Goal: Information Seeking & Learning: Learn about a topic

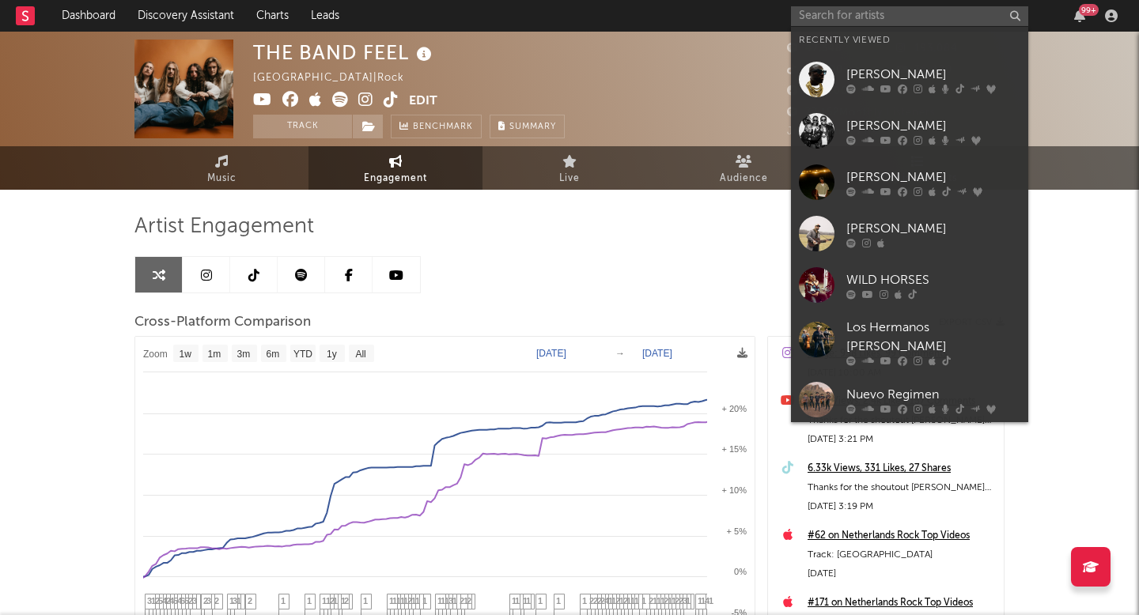
select select "1w"
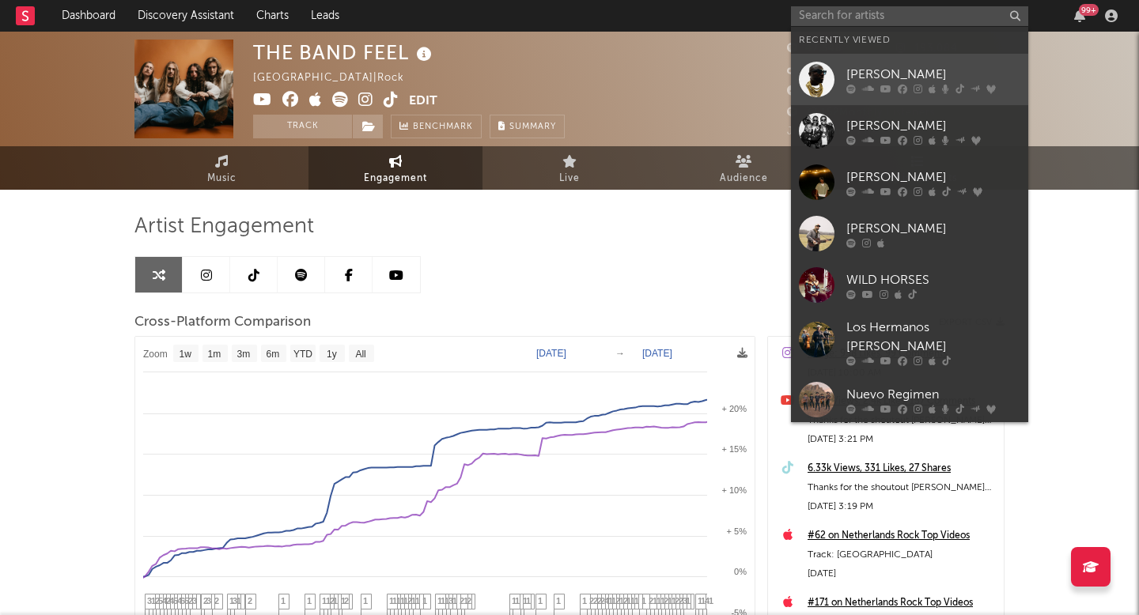
click at [890, 74] on div "[PERSON_NAME]" at bounding box center [933, 74] width 174 height 19
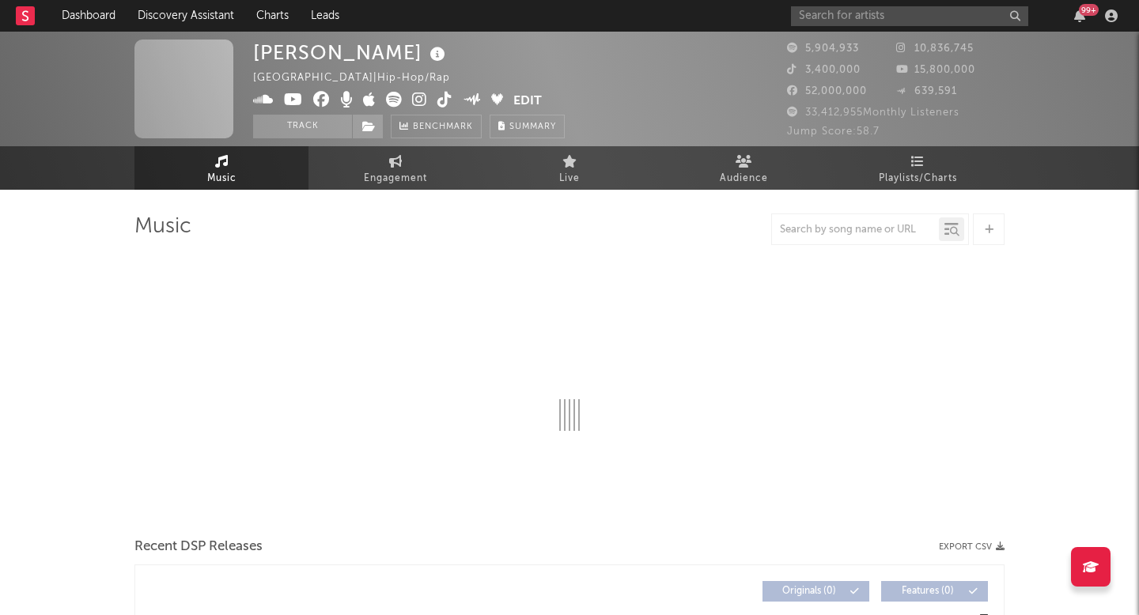
select select "6m"
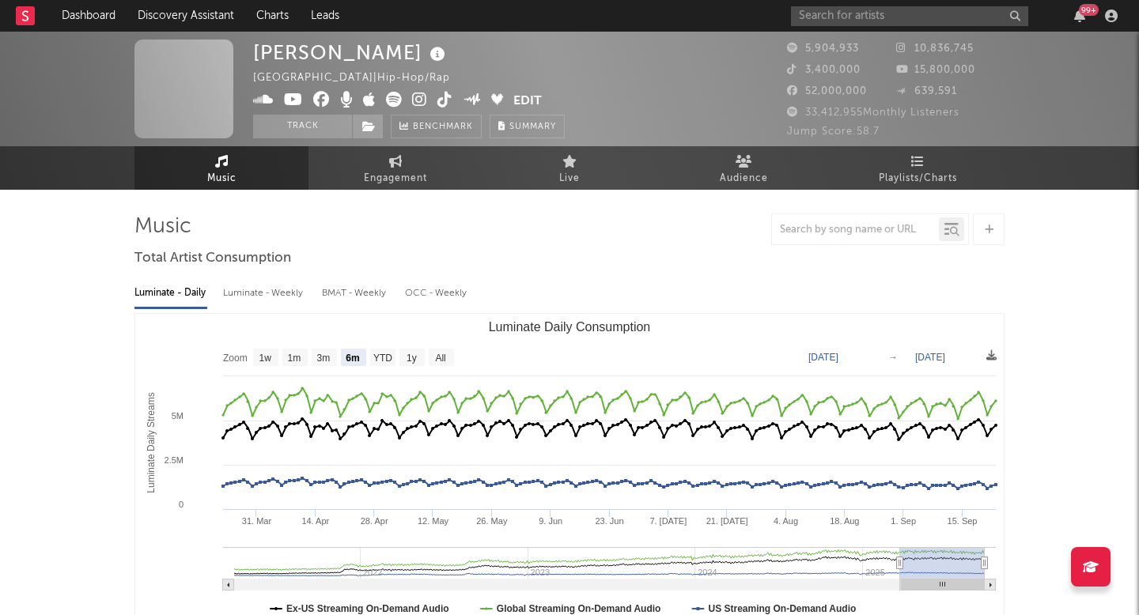
select select "6m"
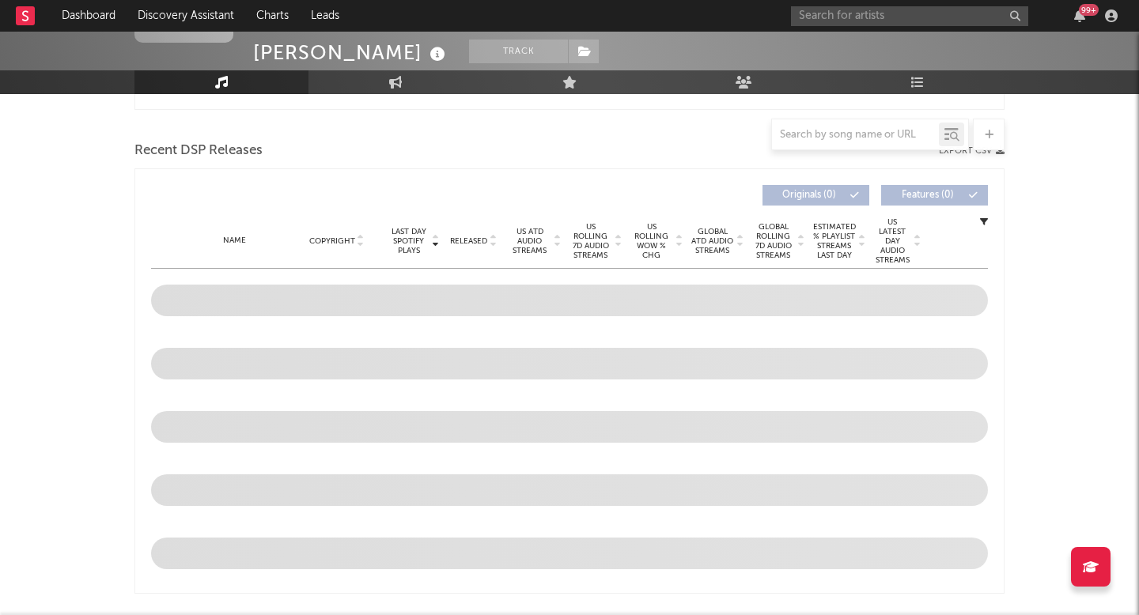
scroll to position [530, 0]
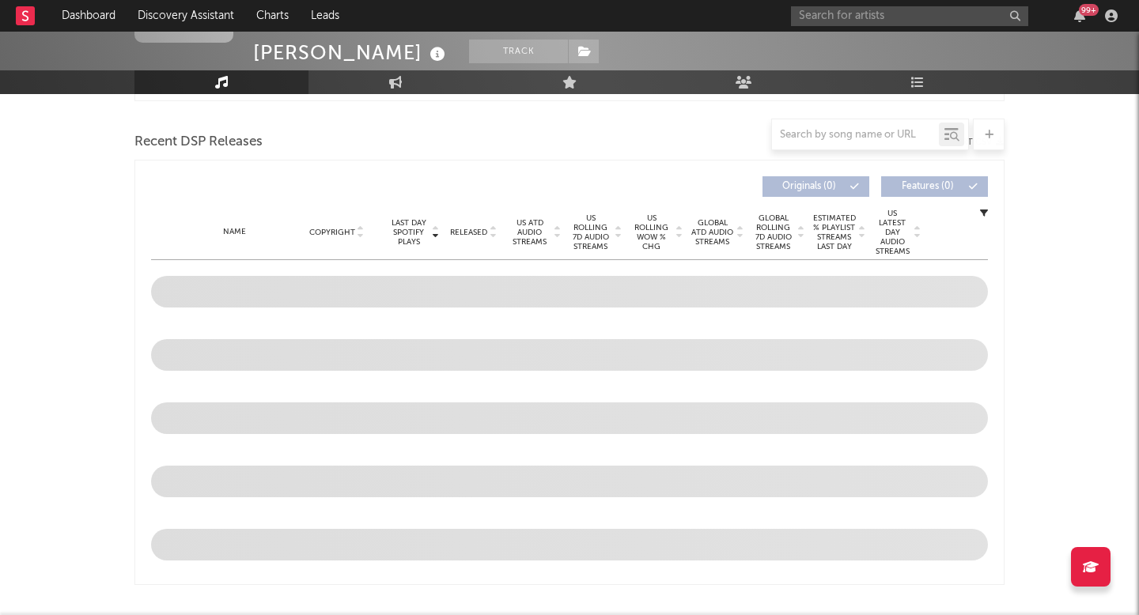
click at [853, 26] on div "99 +" at bounding box center [957, 16] width 332 height 32
click at [854, 6] on input "text" at bounding box center [909, 16] width 237 height 20
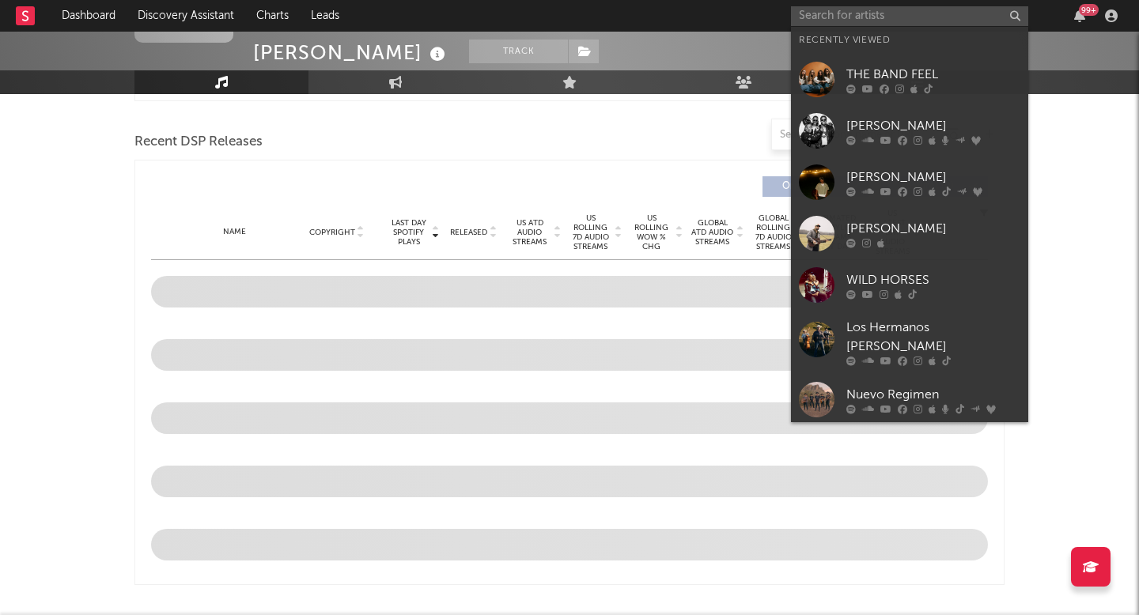
click at [868, 124] on div "[PERSON_NAME]" at bounding box center [933, 125] width 174 height 19
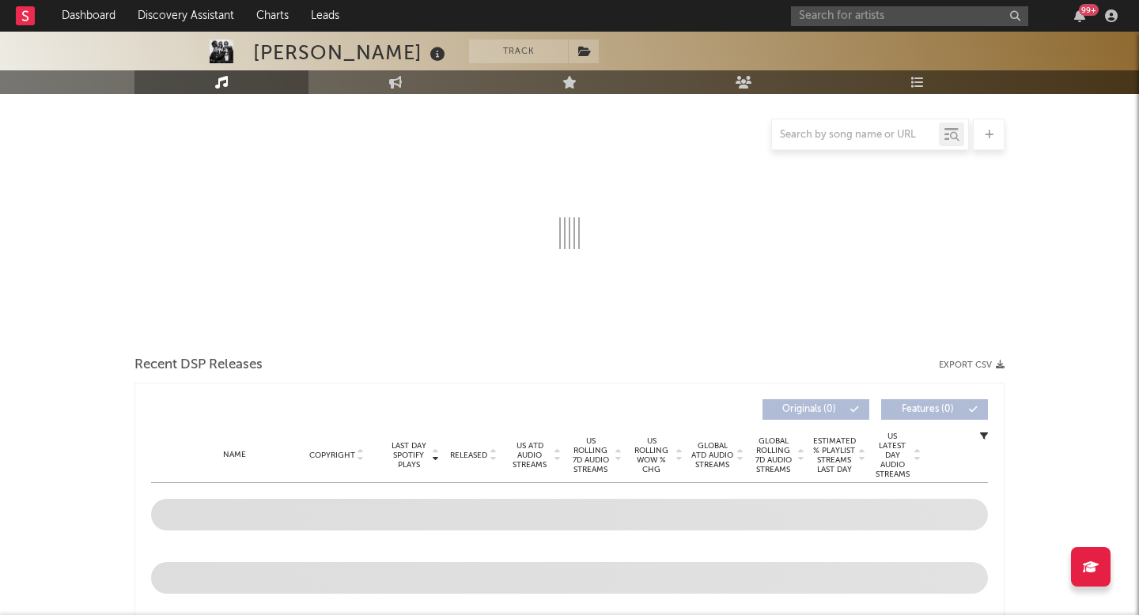
scroll to position [185, 0]
select select "6m"
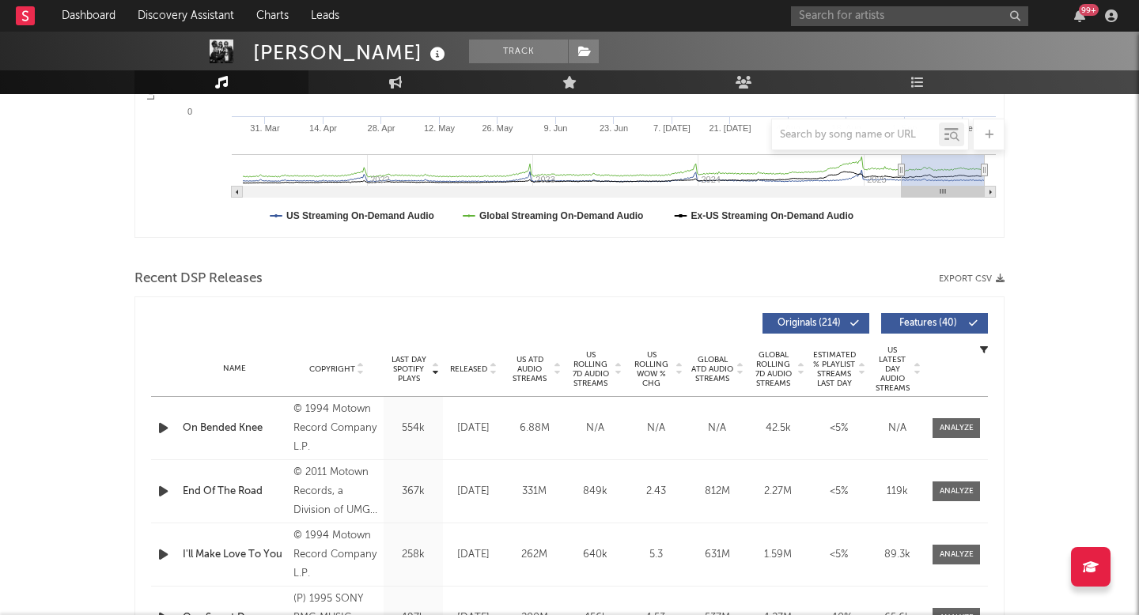
scroll to position [448, 0]
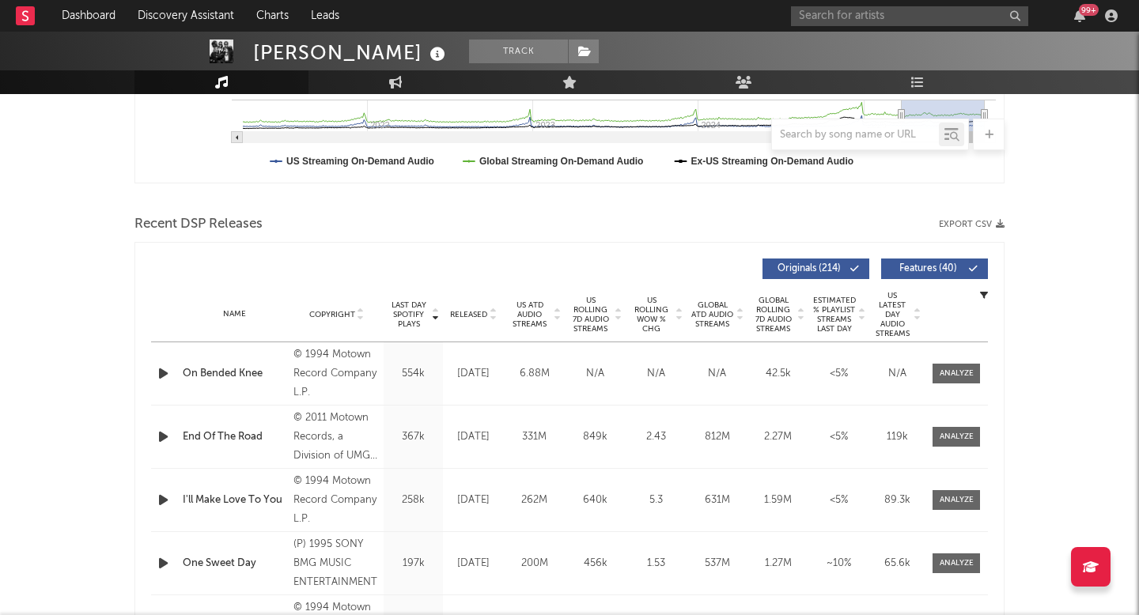
click at [478, 312] on span "Released" at bounding box center [468, 314] width 37 height 9
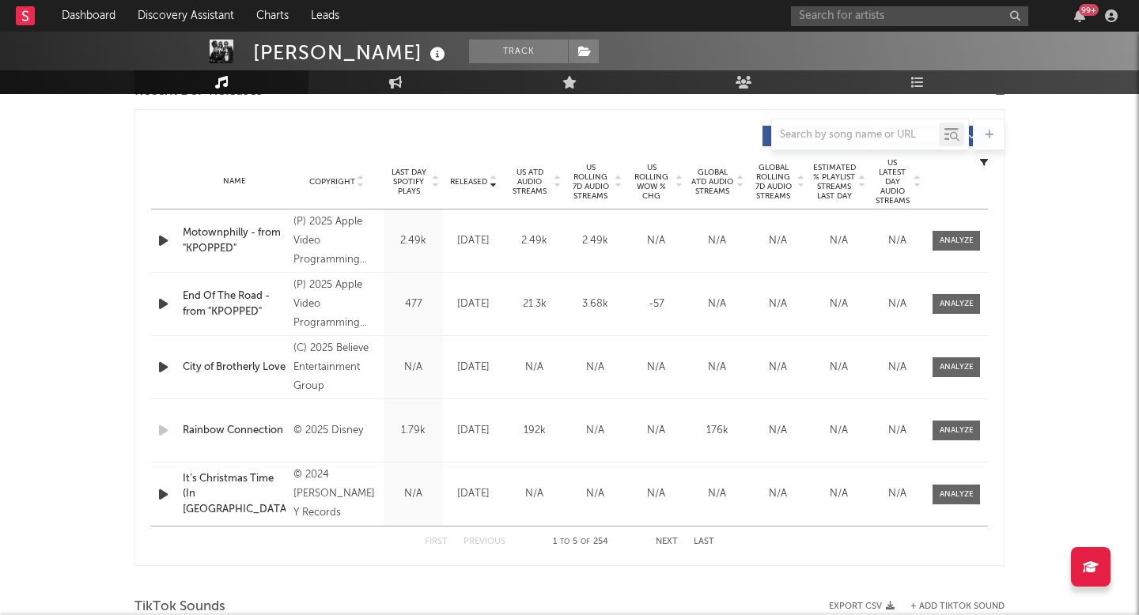
scroll to position [598, 0]
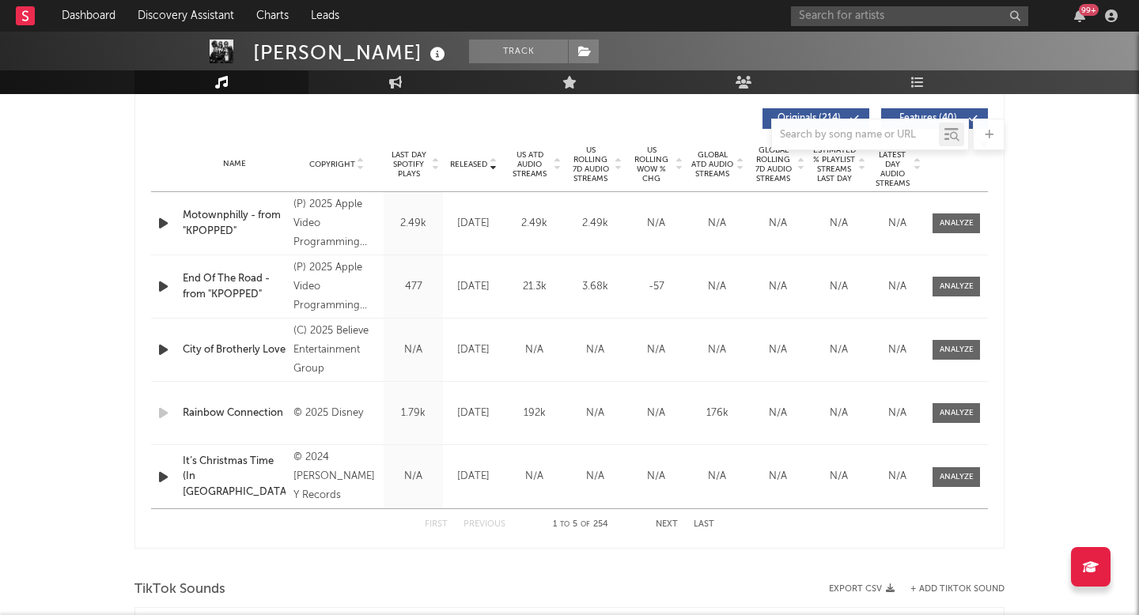
click at [668, 523] on button "Next" at bounding box center [667, 524] width 22 height 9
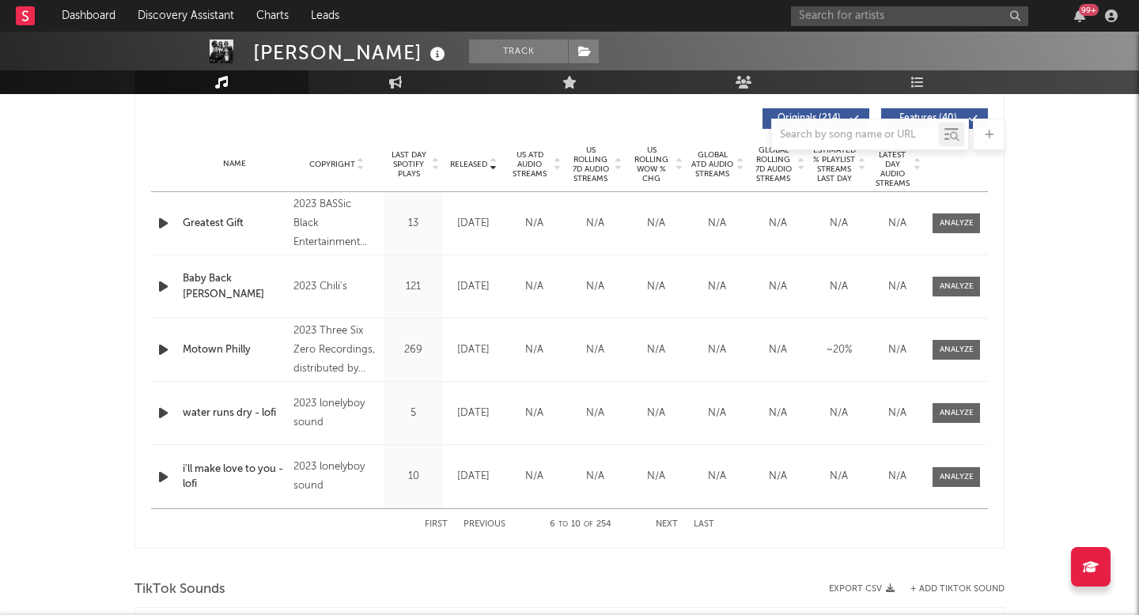
click at [668, 523] on button "Next" at bounding box center [667, 524] width 22 height 9
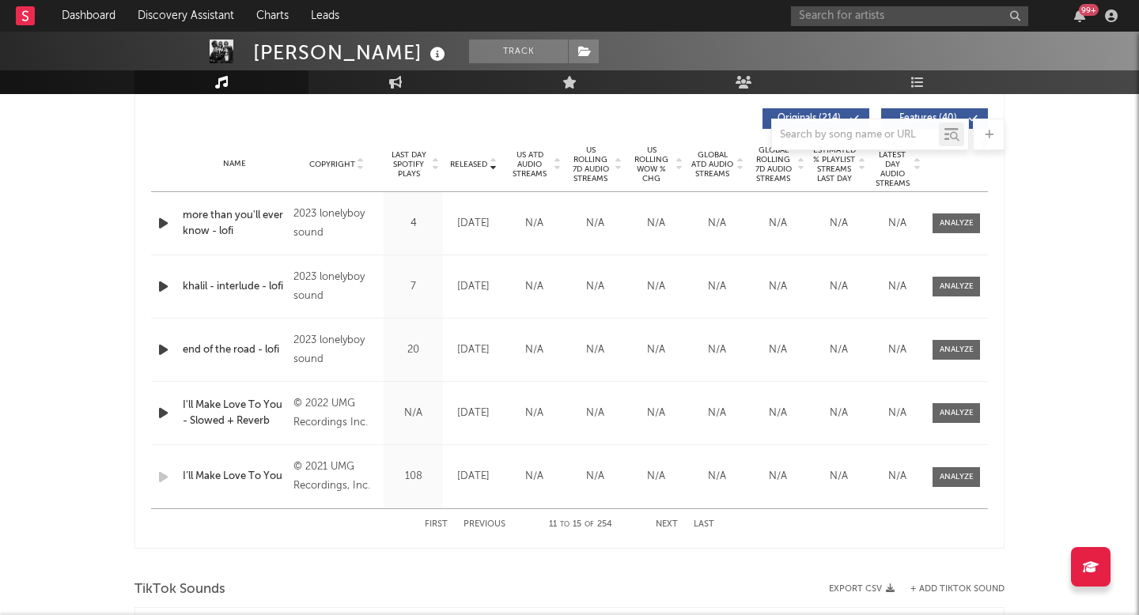
click at [668, 523] on button "Next" at bounding box center [667, 524] width 22 height 9
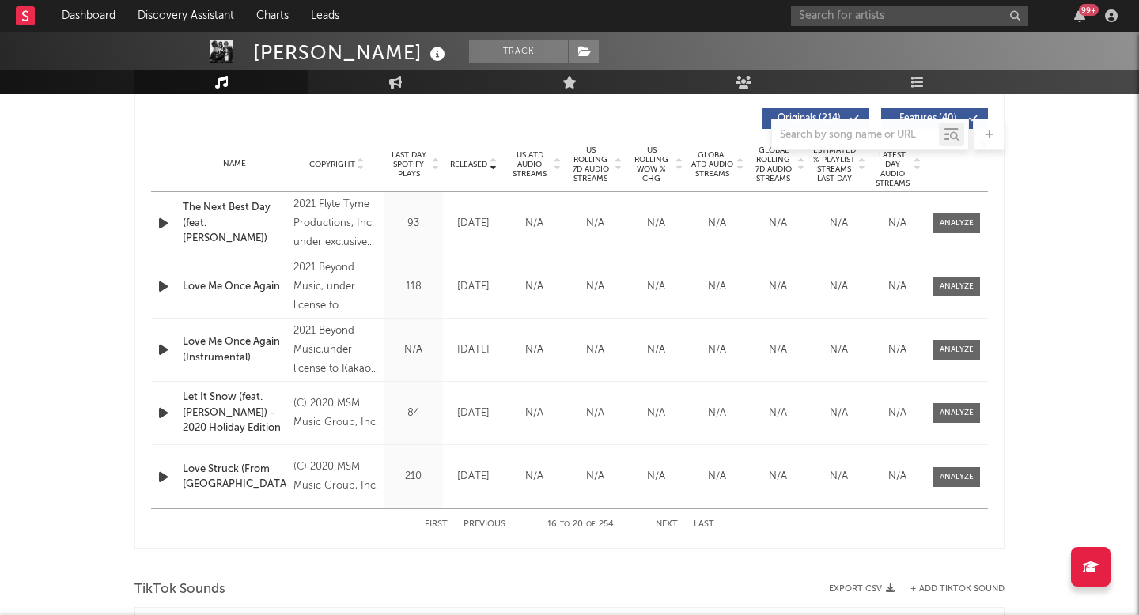
click at [668, 523] on button "Next" at bounding box center [667, 524] width 22 height 9
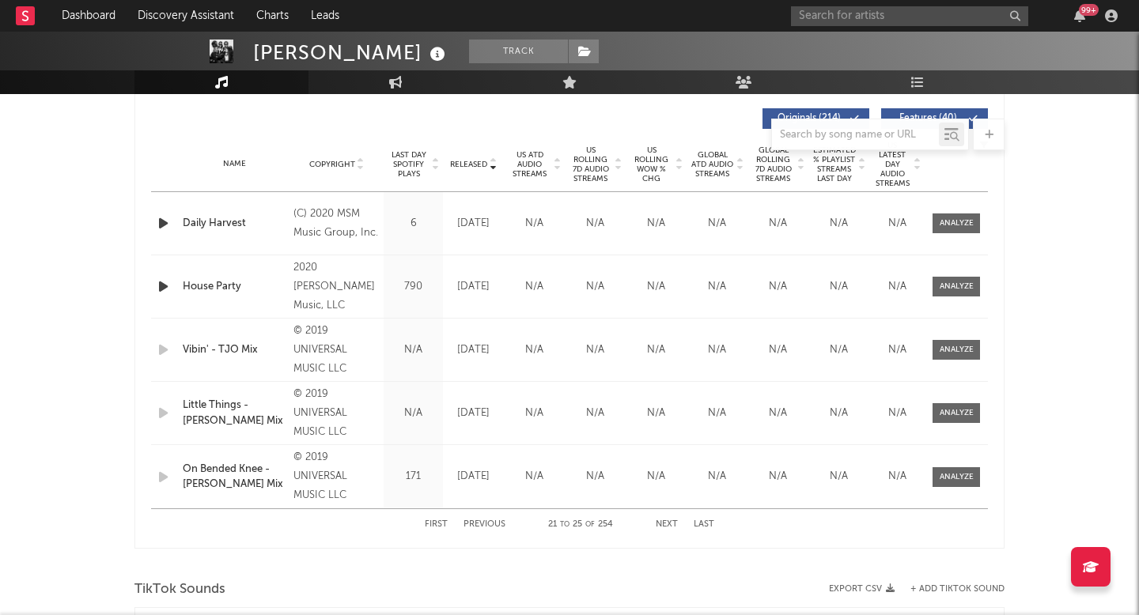
click at [668, 523] on button "Next" at bounding box center [667, 524] width 22 height 9
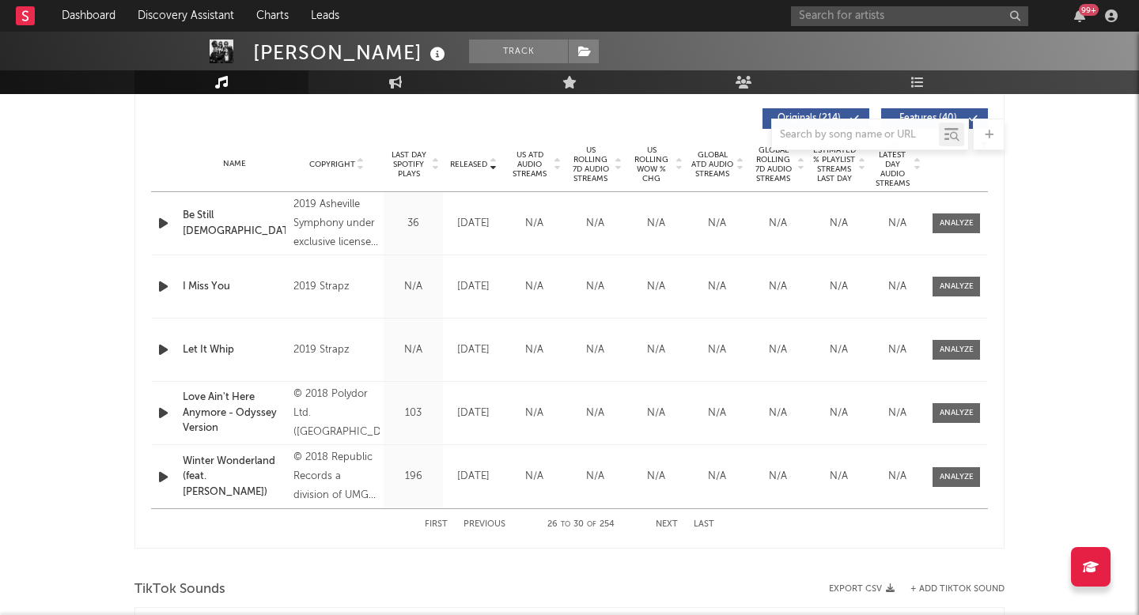
click at [667, 520] on button "Next" at bounding box center [667, 524] width 22 height 9
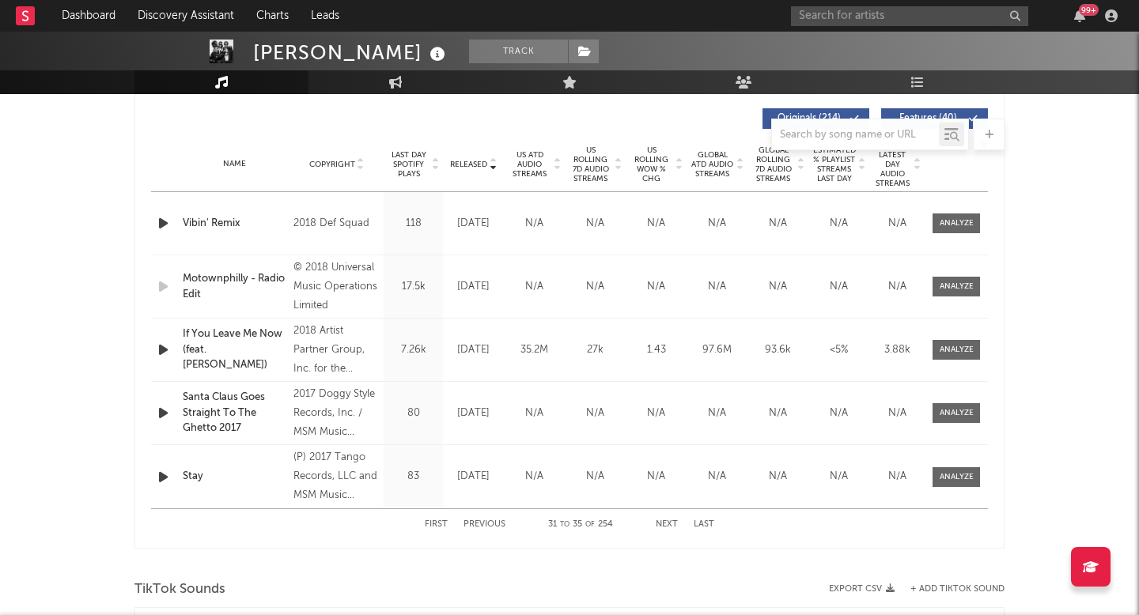
click at [667, 520] on button "Next" at bounding box center [667, 524] width 22 height 9
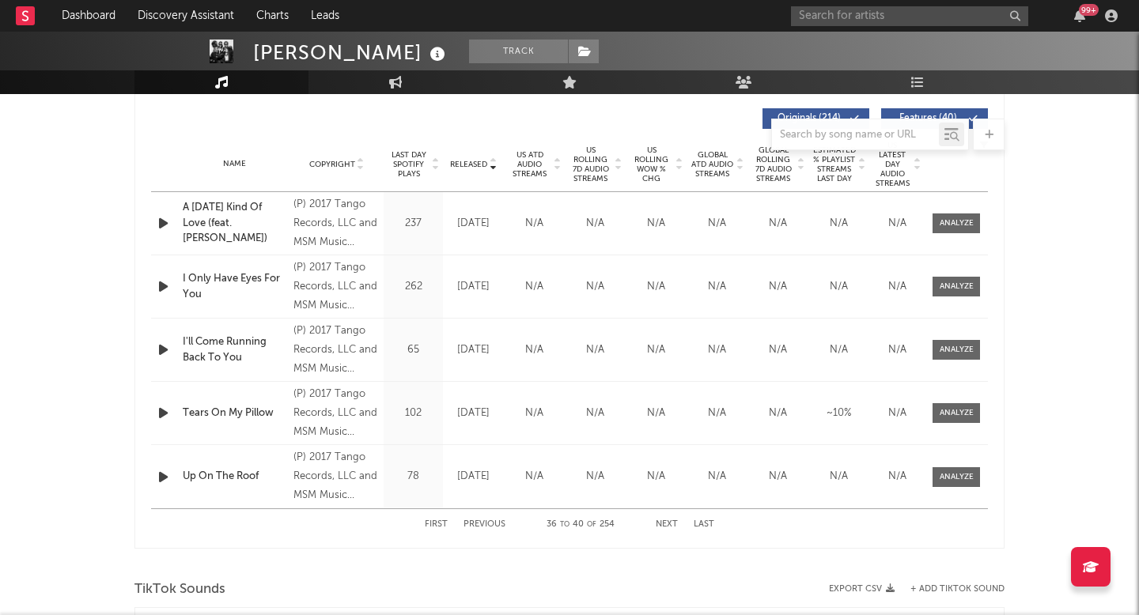
click at [495, 524] on button "Previous" at bounding box center [484, 524] width 42 height 9
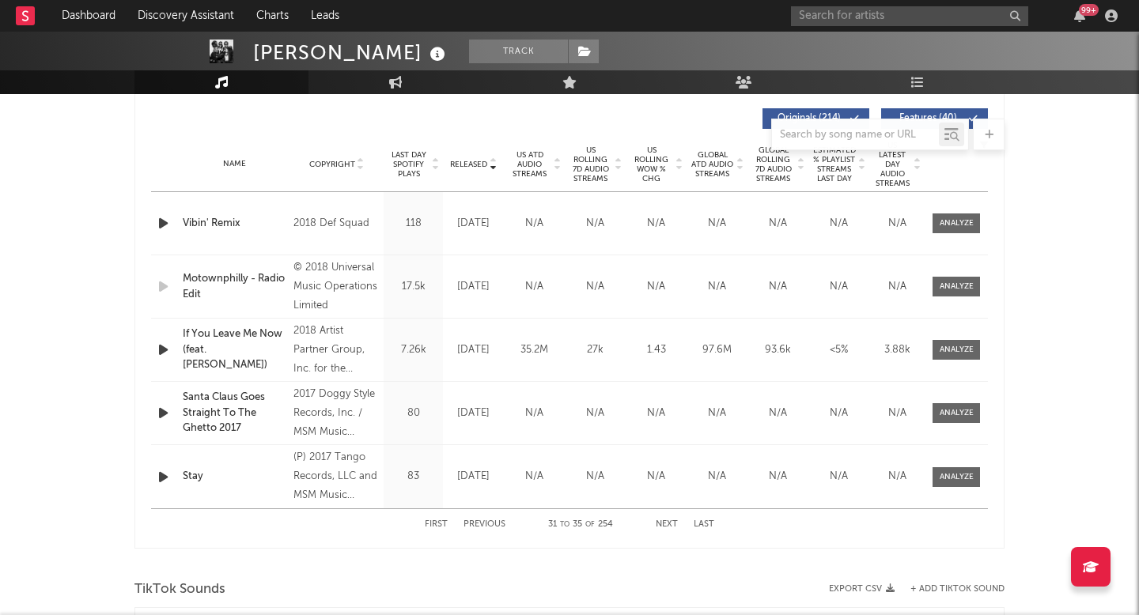
click at [267, 350] on div "If You Leave Me Now (feat. [PERSON_NAME])" at bounding box center [234, 350] width 103 height 47
click at [585, 169] on span "US Rolling 7D Audio Streams" at bounding box center [590, 164] width 43 height 38
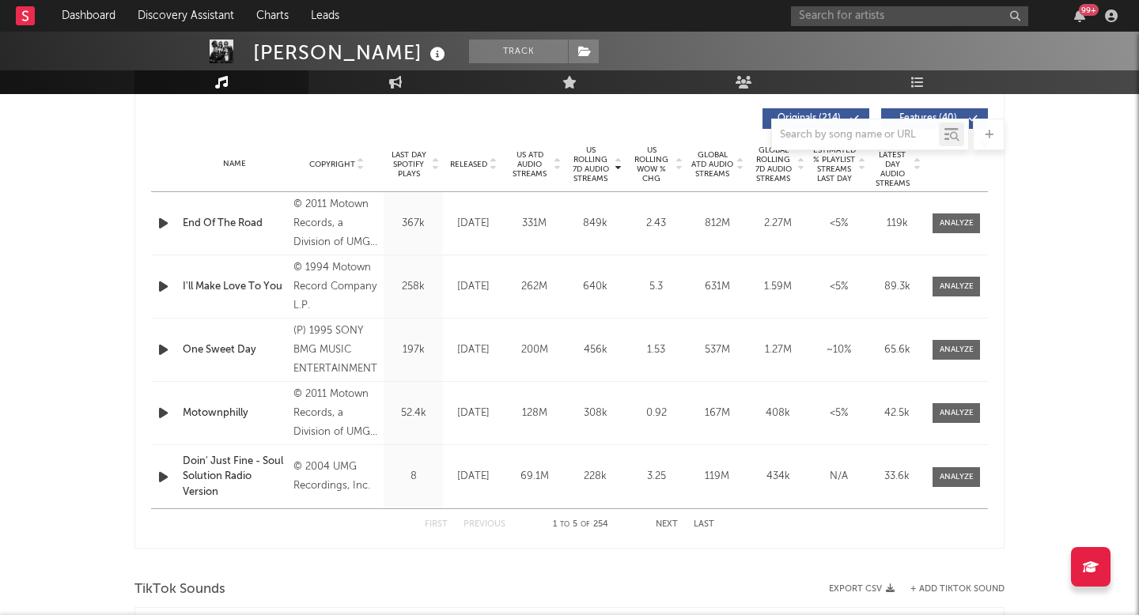
click at [523, 166] on span "US ATD Audio Streams" at bounding box center [529, 164] width 43 height 28
click at [161, 222] on icon "button" at bounding box center [163, 223] width 17 height 20
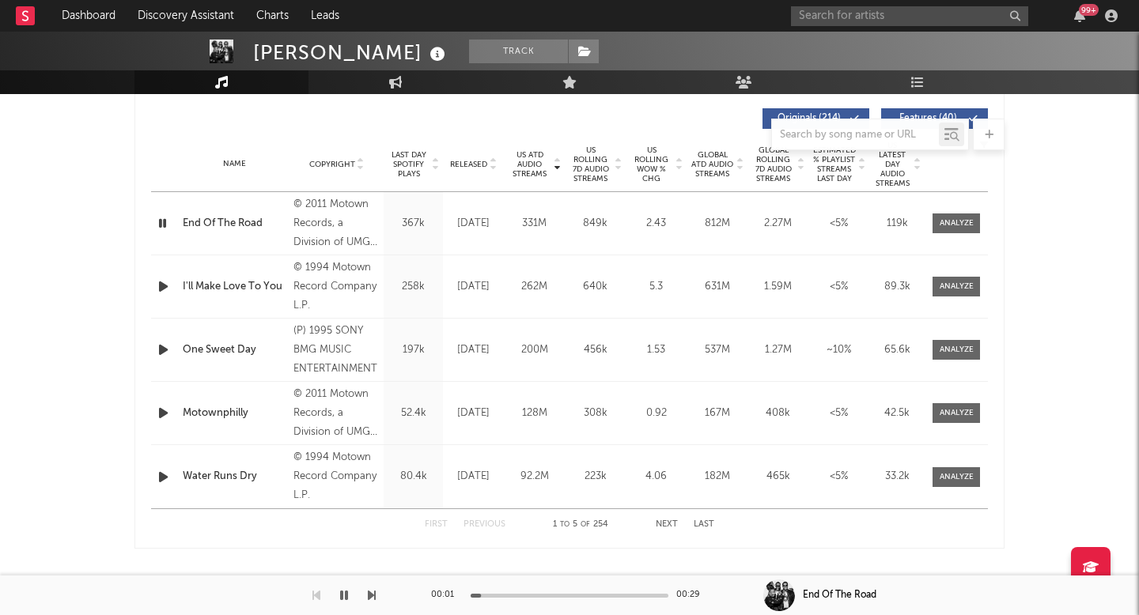
click at [157, 287] on icon "button" at bounding box center [163, 287] width 17 height 20
click at [663, 521] on button "Next" at bounding box center [667, 524] width 22 height 9
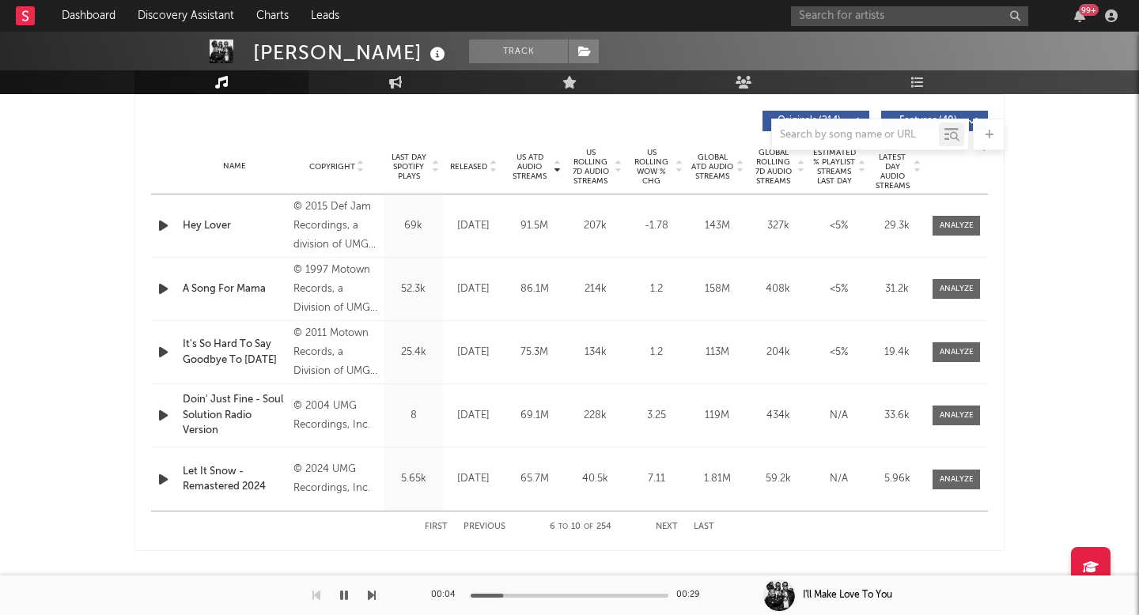
scroll to position [595, 0]
click at [349, 587] on button "button" at bounding box center [344, 596] width 16 height 40
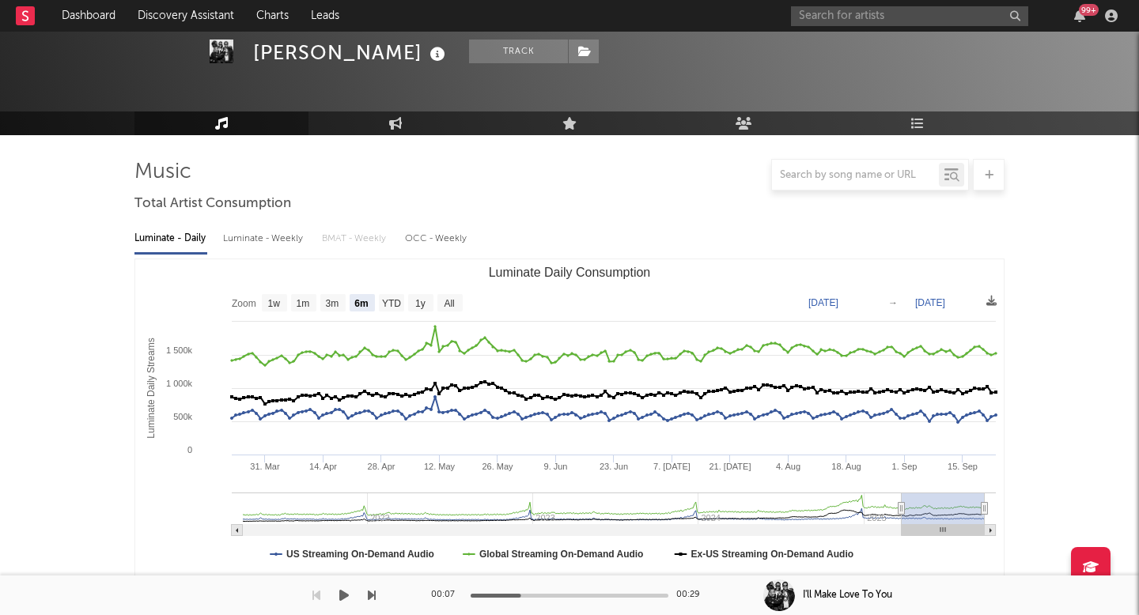
scroll to position [0, 0]
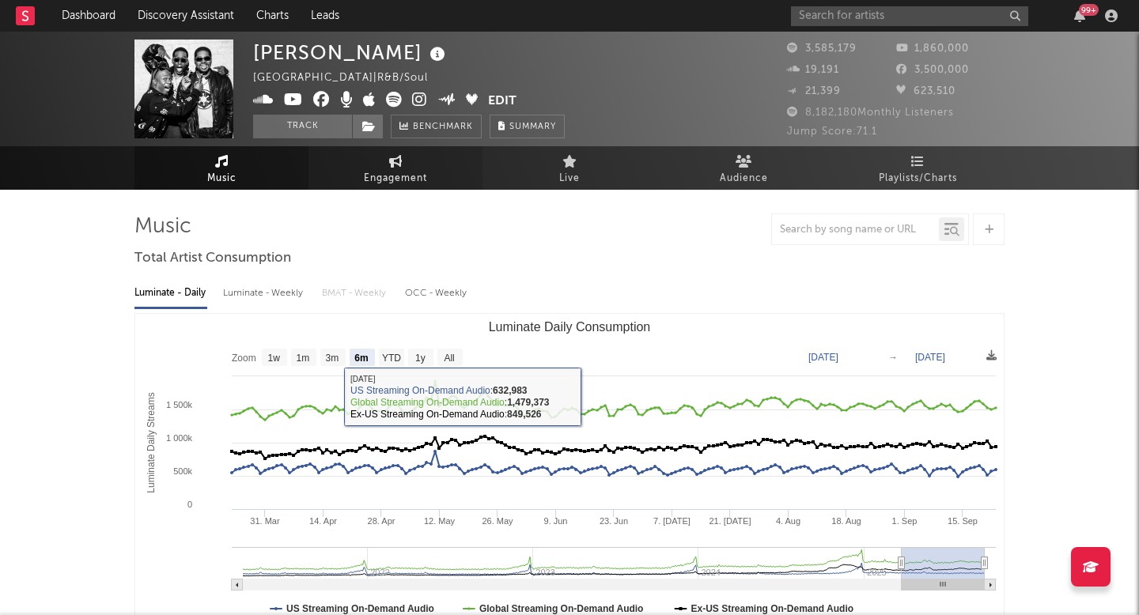
click at [404, 187] on span "Engagement" at bounding box center [395, 178] width 63 height 19
select select "1w"
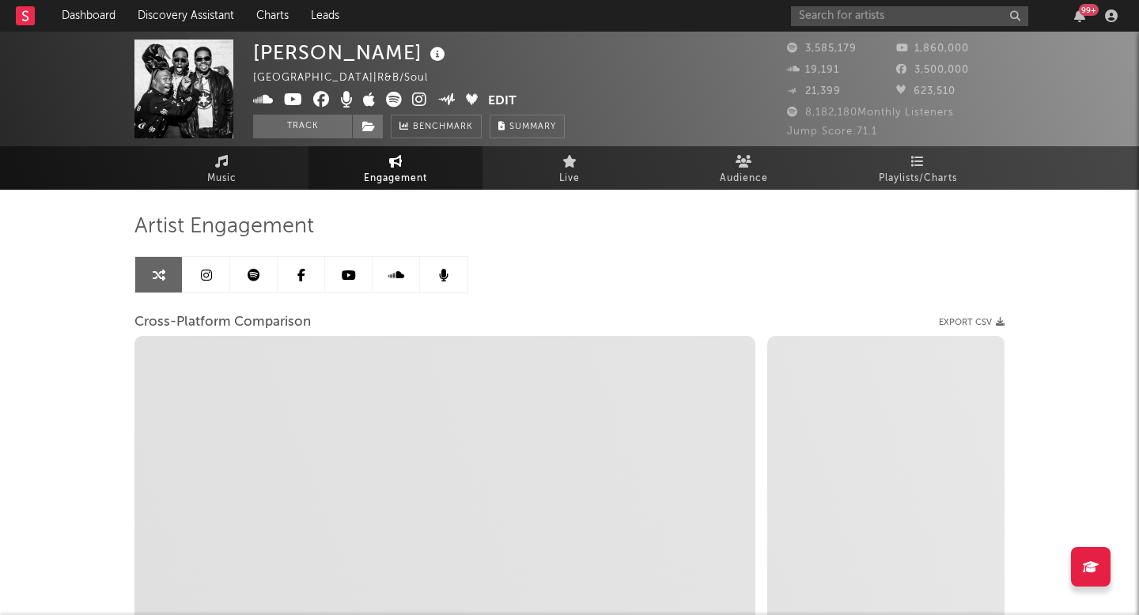
select select "1m"
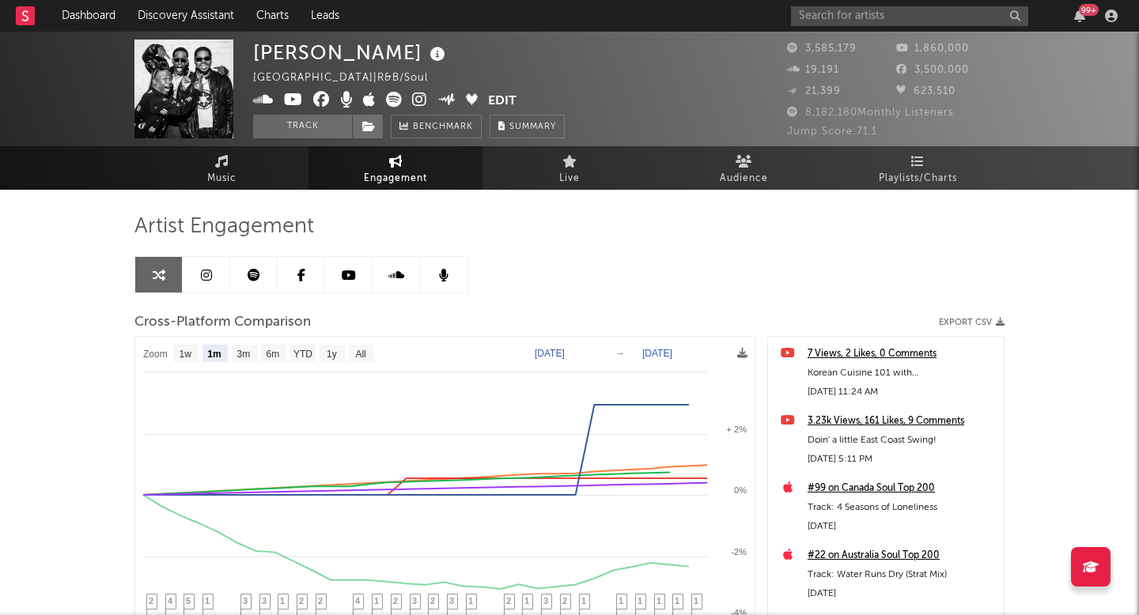
click at [417, 96] on icon at bounding box center [419, 100] width 15 height 16
click at [232, 157] on link "Music" at bounding box center [221, 167] width 174 height 43
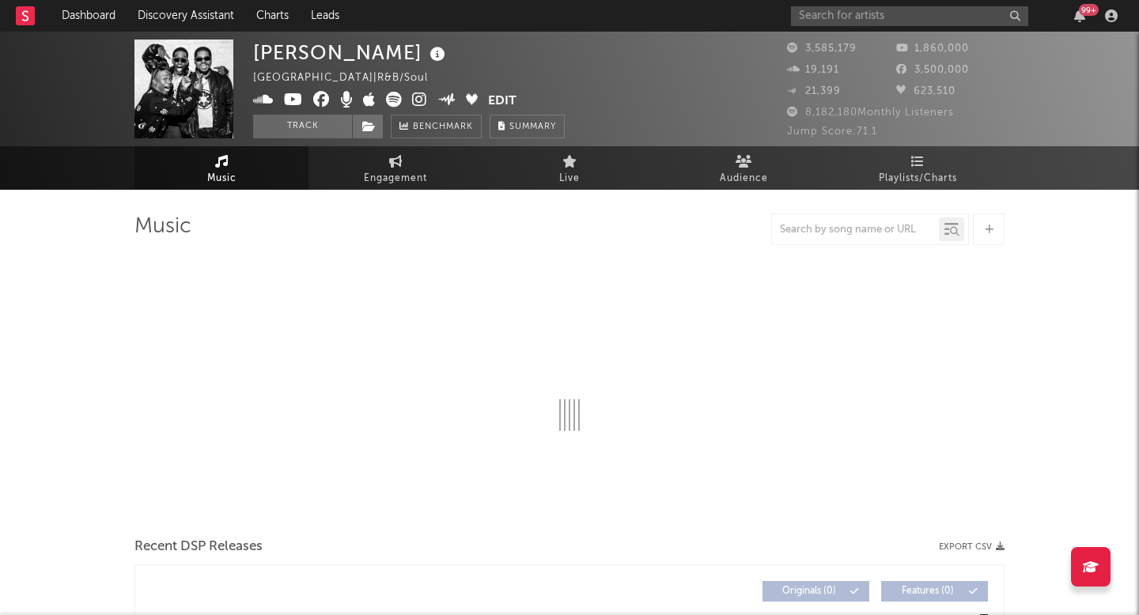
select select "6m"
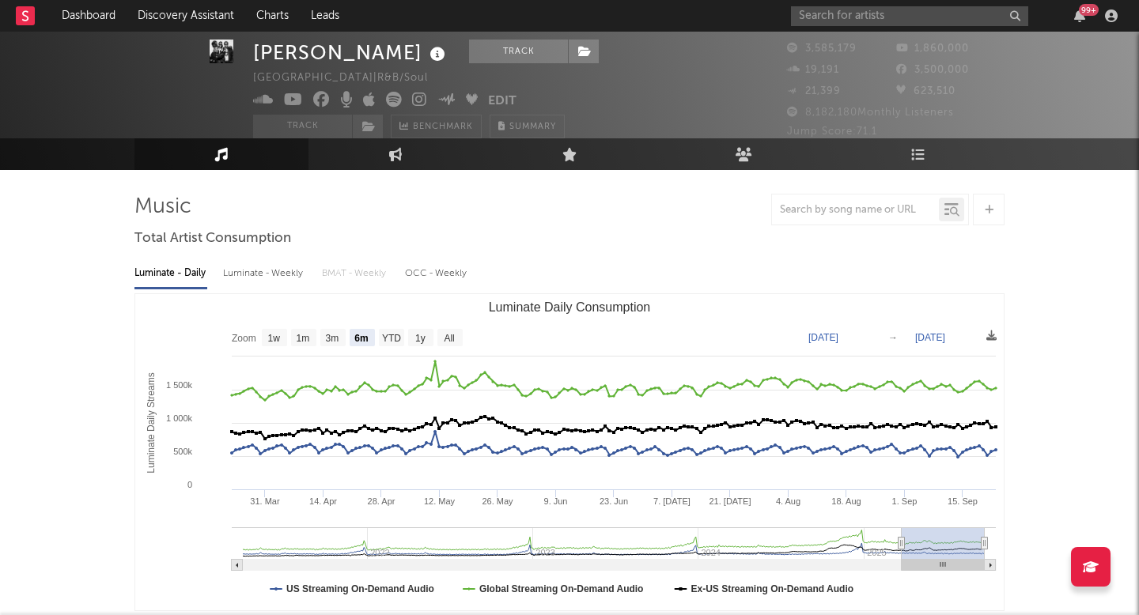
scroll to position [35, 0]
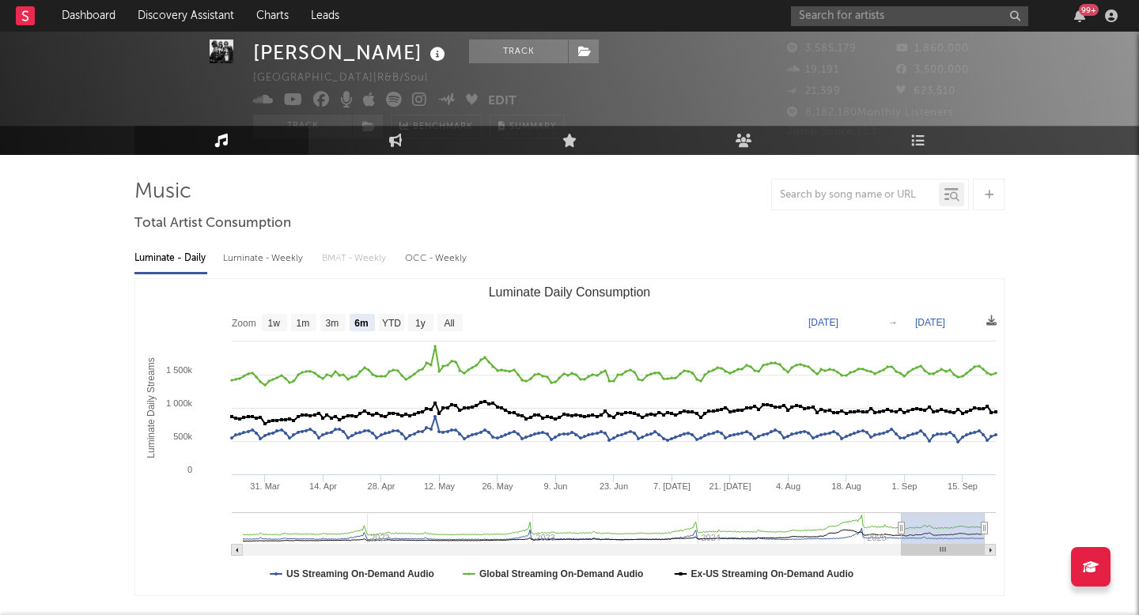
click at [266, 262] on div "Luminate - Weekly" at bounding box center [264, 258] width 83 height 27
select select "6m"
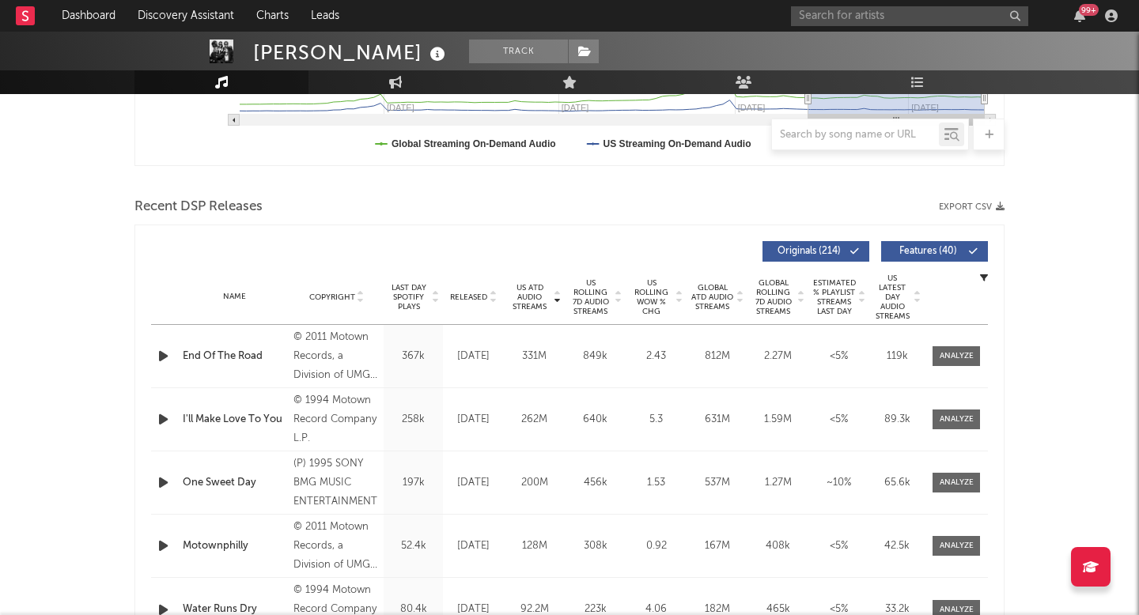
scroll to position [488, 0]
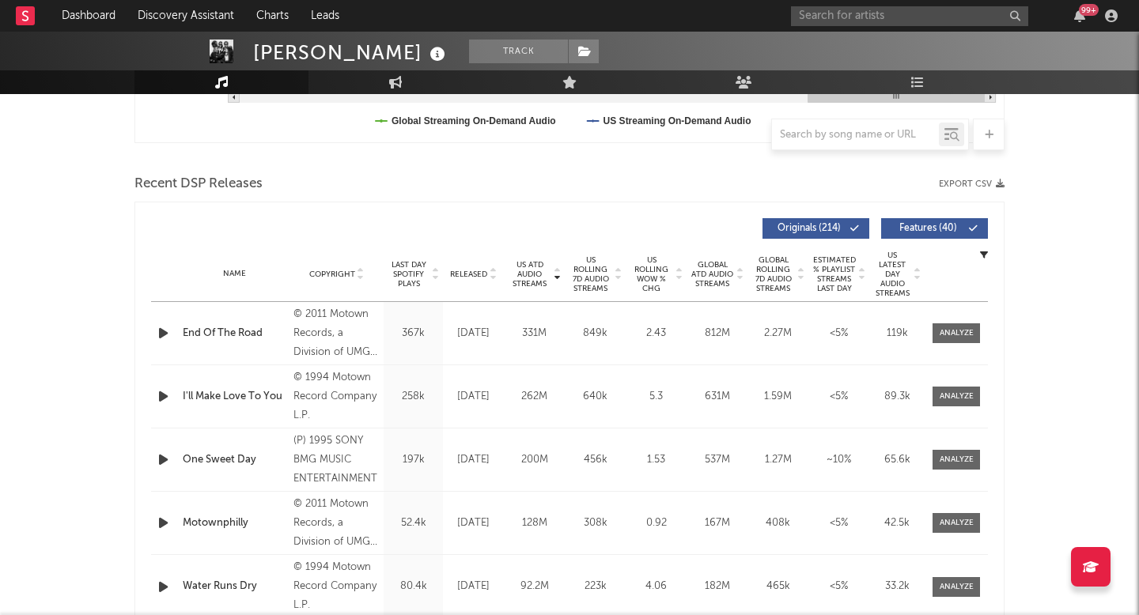
click at [595, 276] on span "US Rolling 7D Audio Streams" at bounding box center [590, 274] width 43 height 38
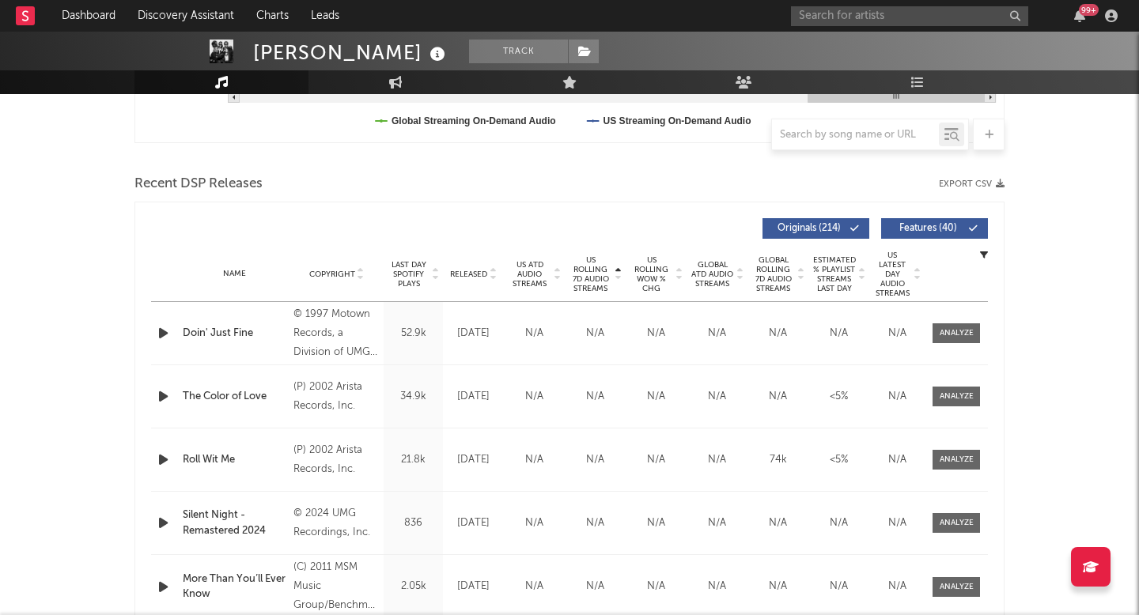
click at [595, 276] on span "US Rolling 7D Audio Streams" at bounding box center [590, 274] width 43 height 38
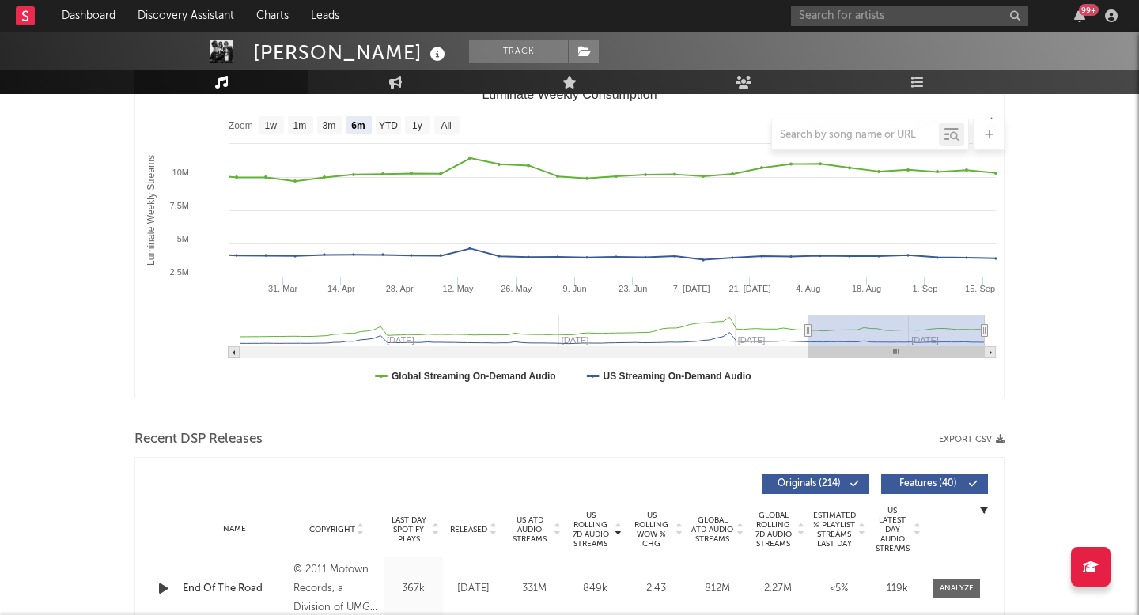
scroll to position [0, 0]
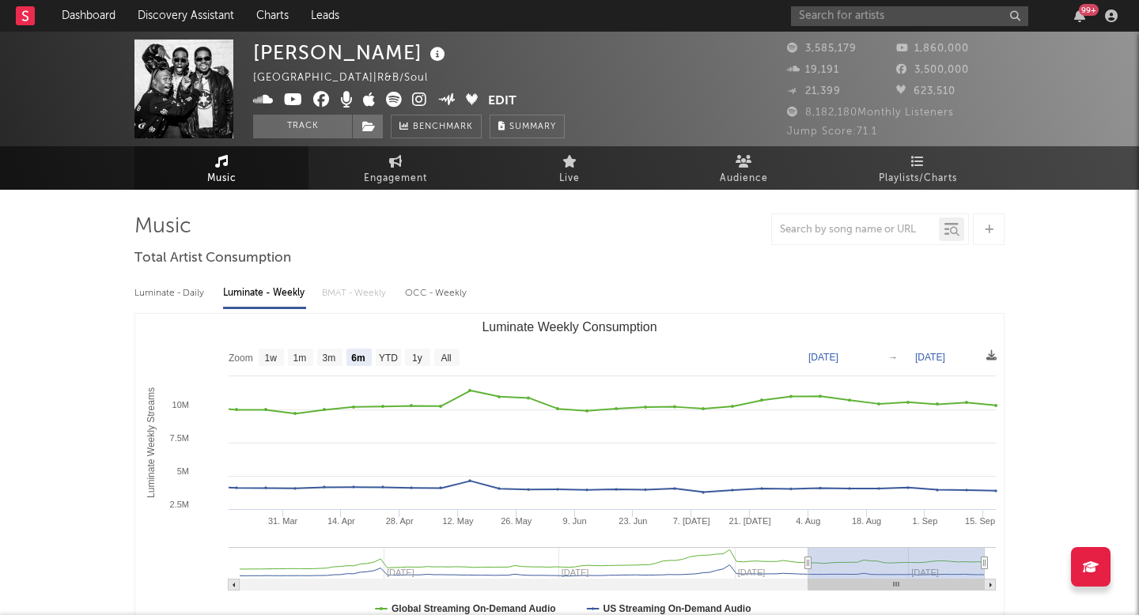
click at [391, 100] on icon at bounding box center [394, 100] width 16 height 16
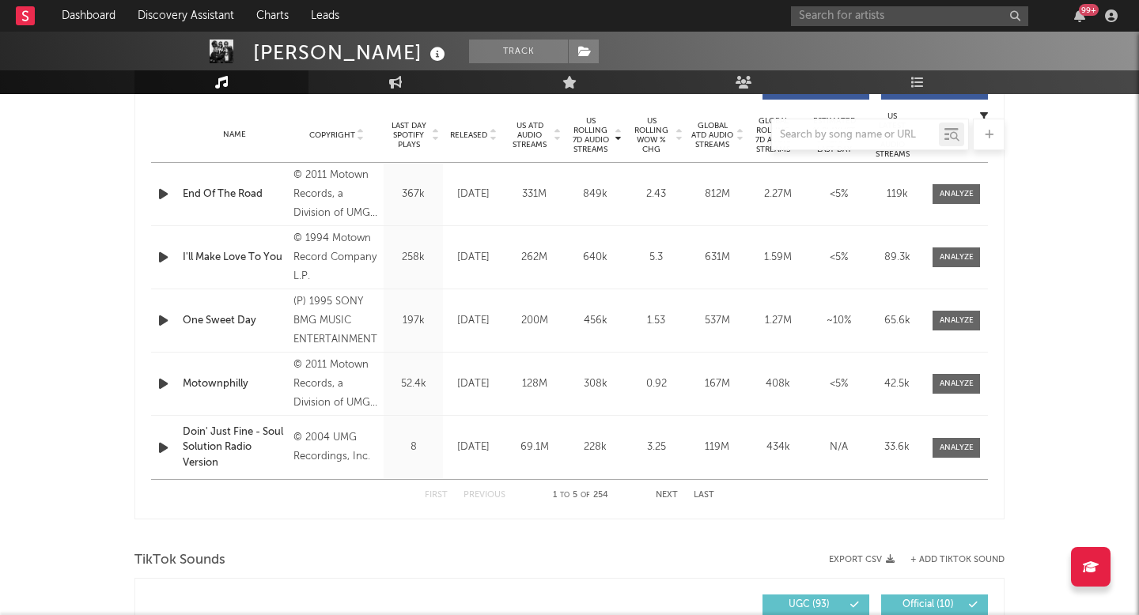
scroll to position [497, 0]
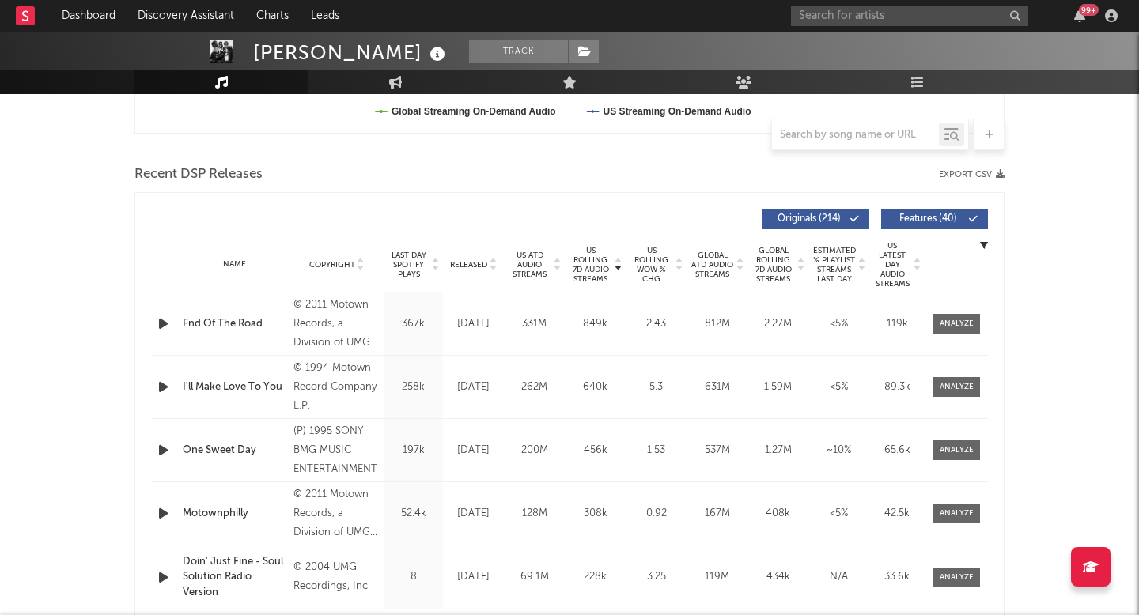
click at [474, 267] on span "Released" at bounding box center [468, 264] width 37 height 9
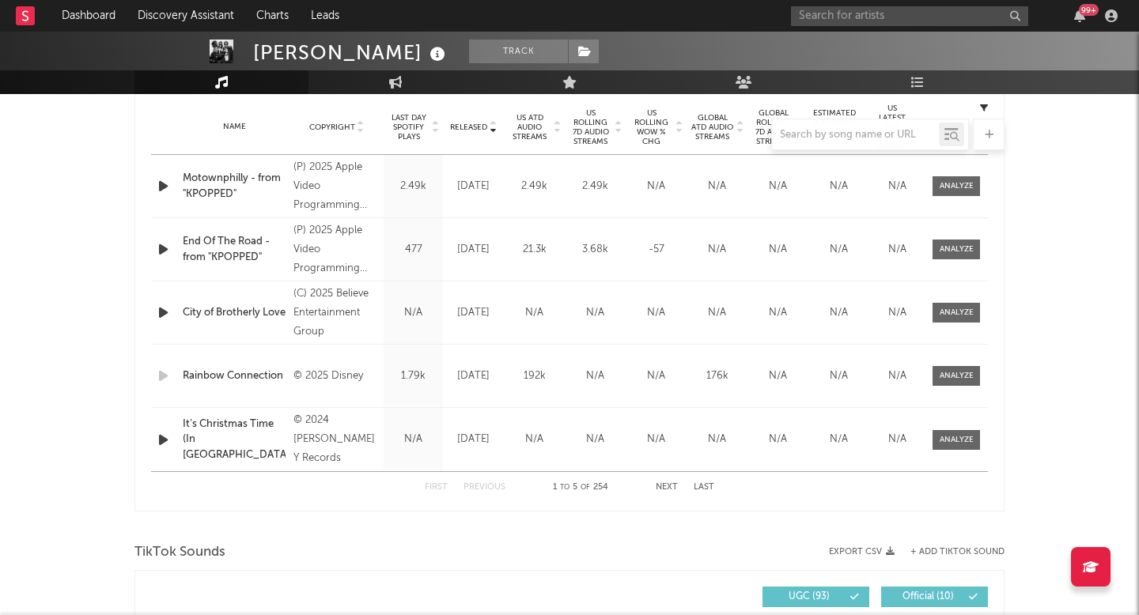
scroll to position [691, 0]
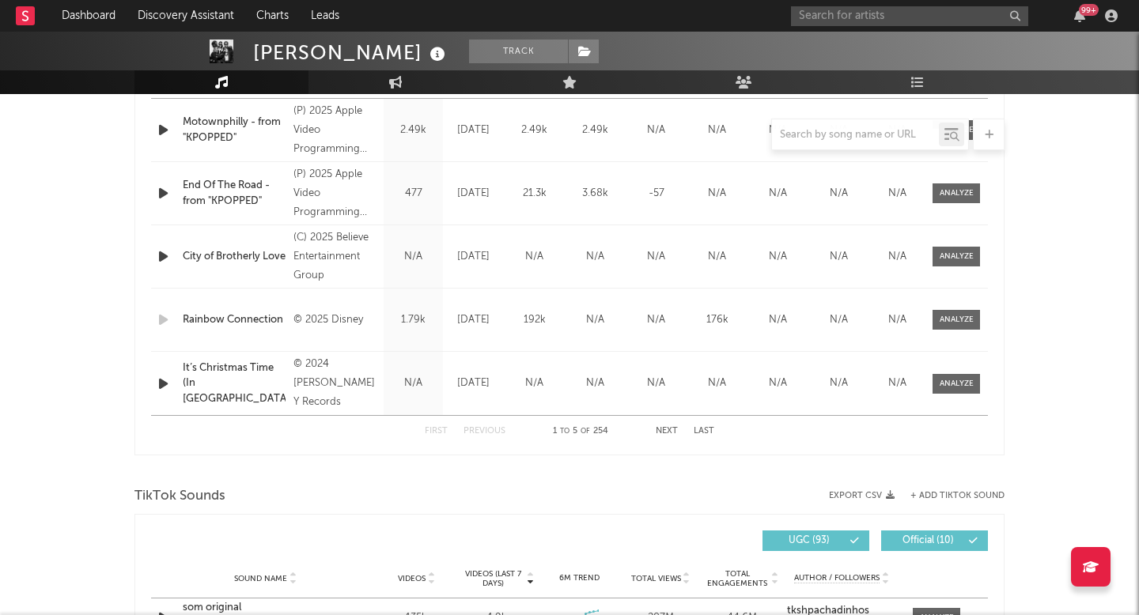
click at [667, 432] on button "Next" at bounding box center [667, 431] width 22 height 9
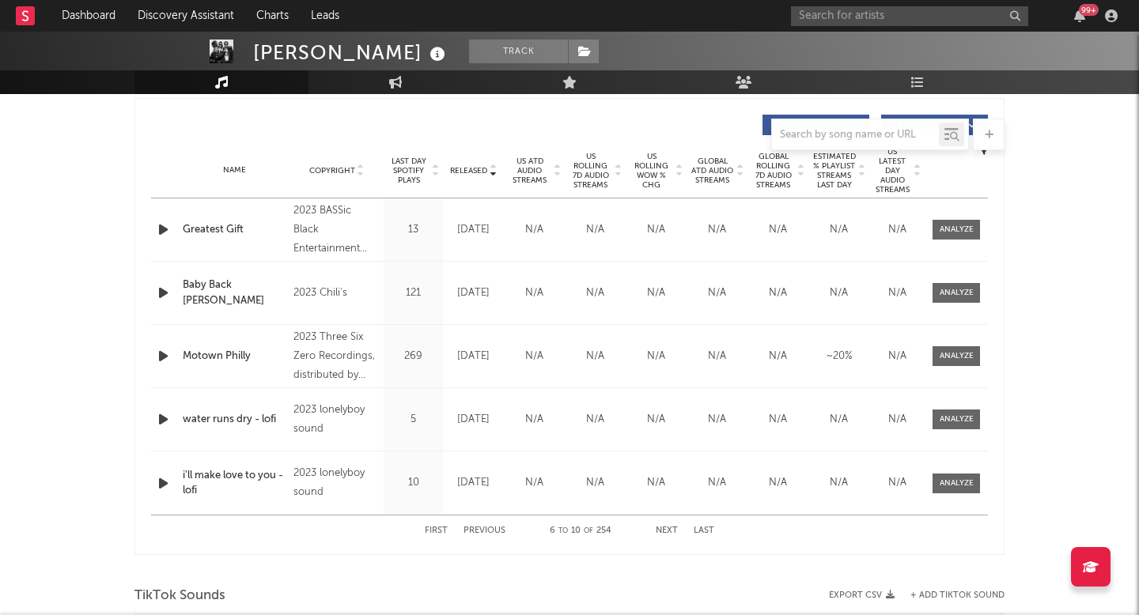
scroll to position [631, 0]
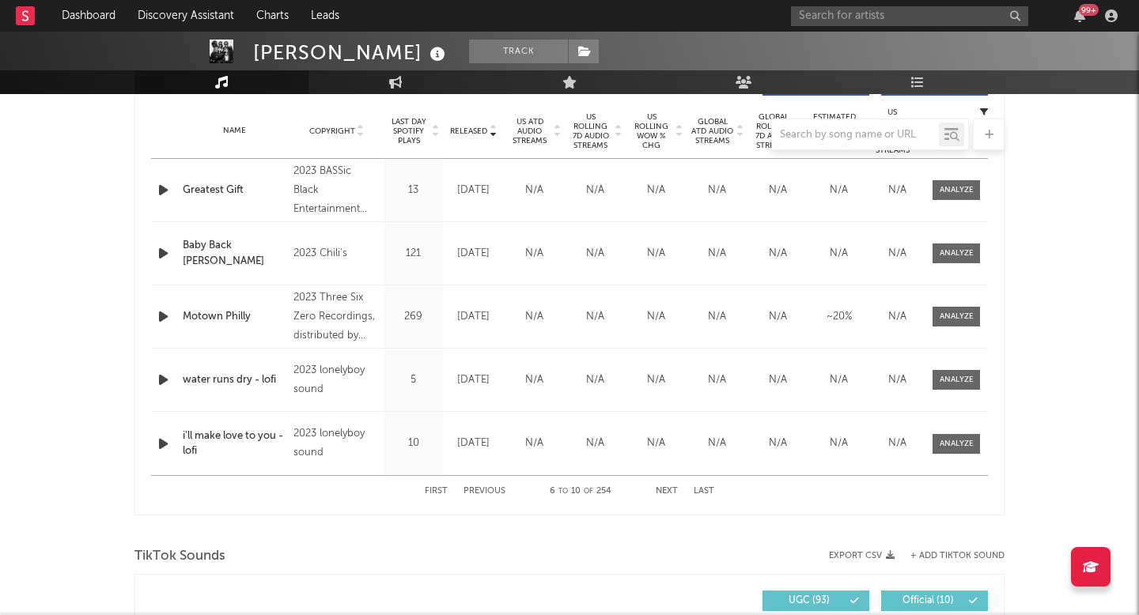
click at [663, 491] on button "Next" at bounding box center [667, 491] width 22 height 9
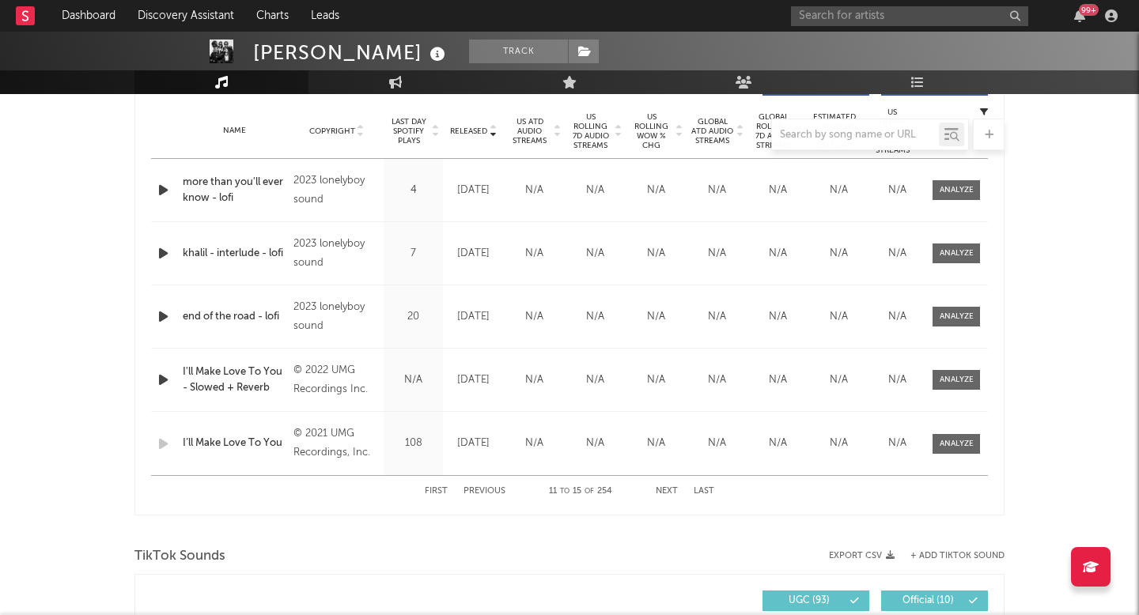
click at [663, 491] on button "Next" at bounding box center [667, 491] width 22 height 9
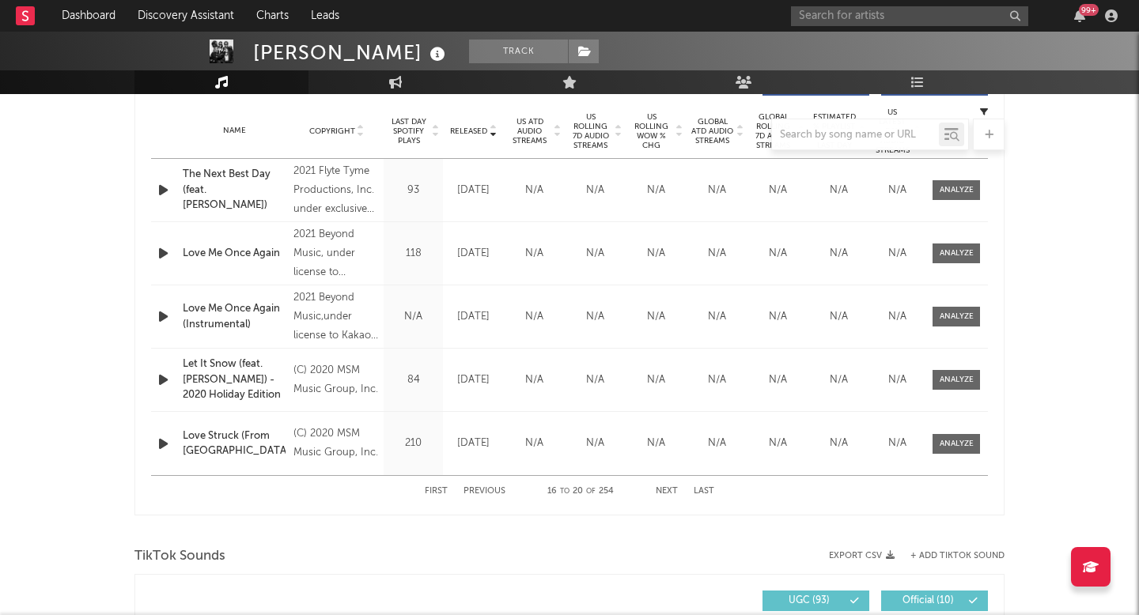
click at [595, 138] on div at bounding box center [569, 135] width 870 height 32
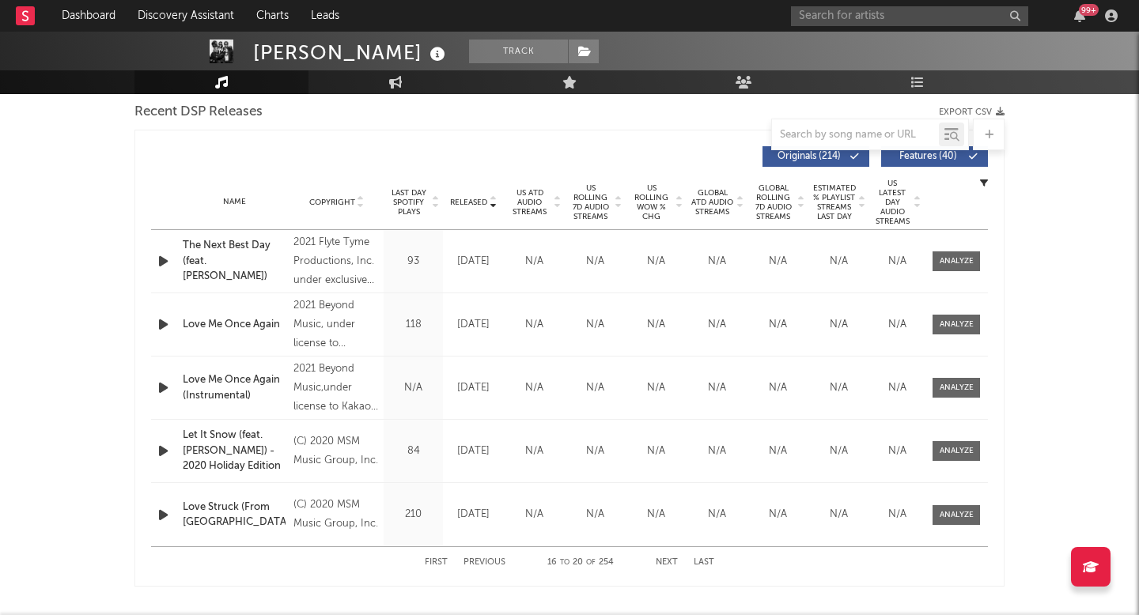
click at [600, 206] on span "US Rolling 7D Audio Streams" at bounding box center [590, 202] width 43 height 38
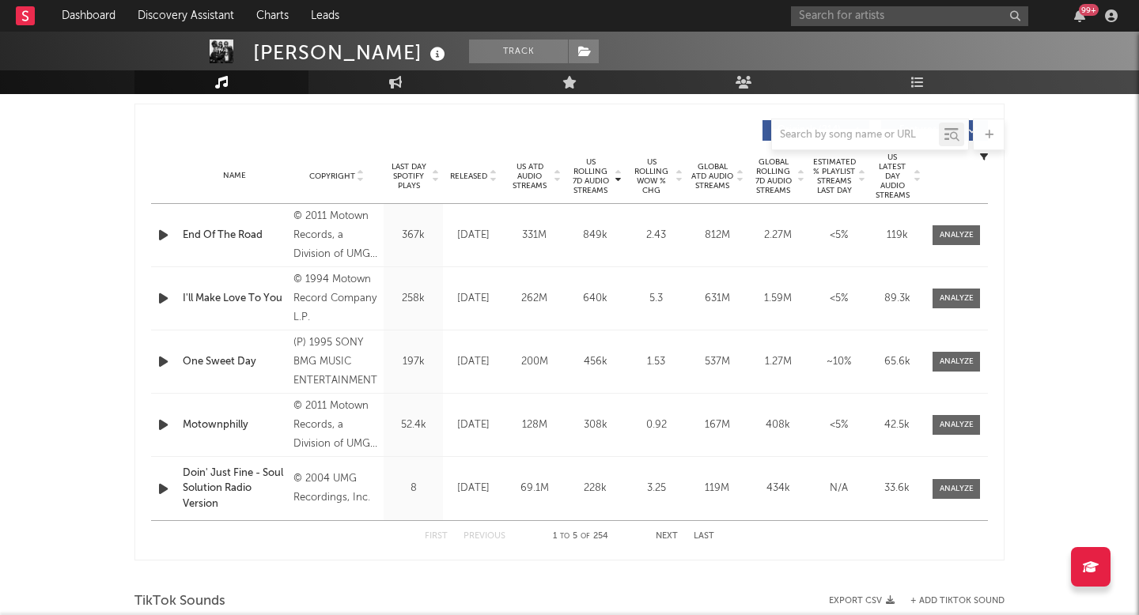
scroll to position [593, 0]
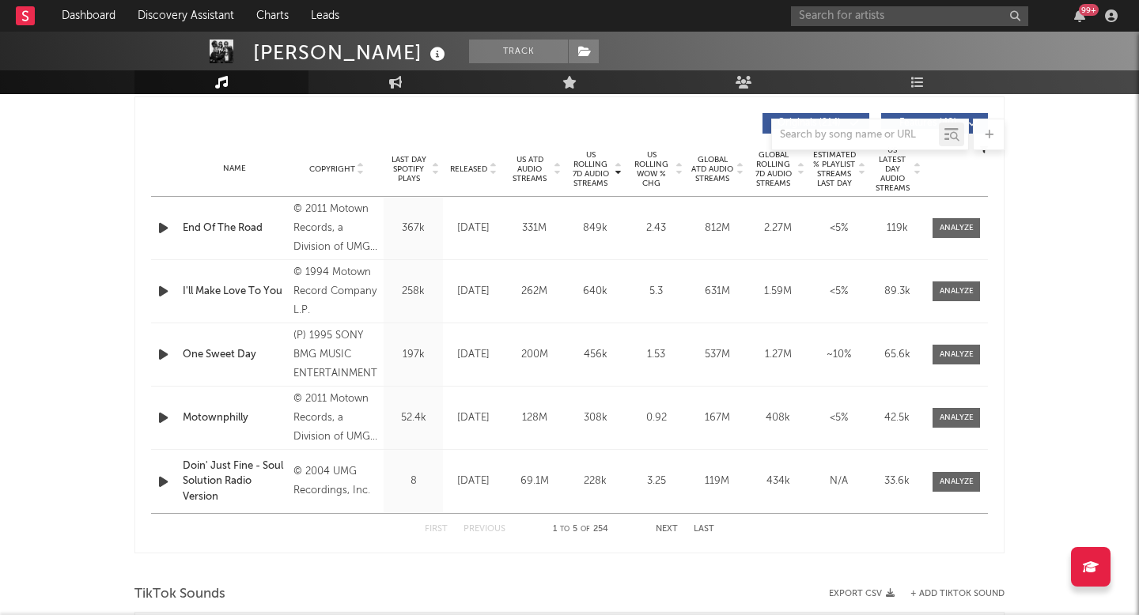
click at [667, 535] on div "First Previous 1 to 5 of 254 Next Last" at bounding box center [569, 529] width 289 height 31
click at [667, 525] on button "Next" at bounding box center [667, 529] width 22 height 9
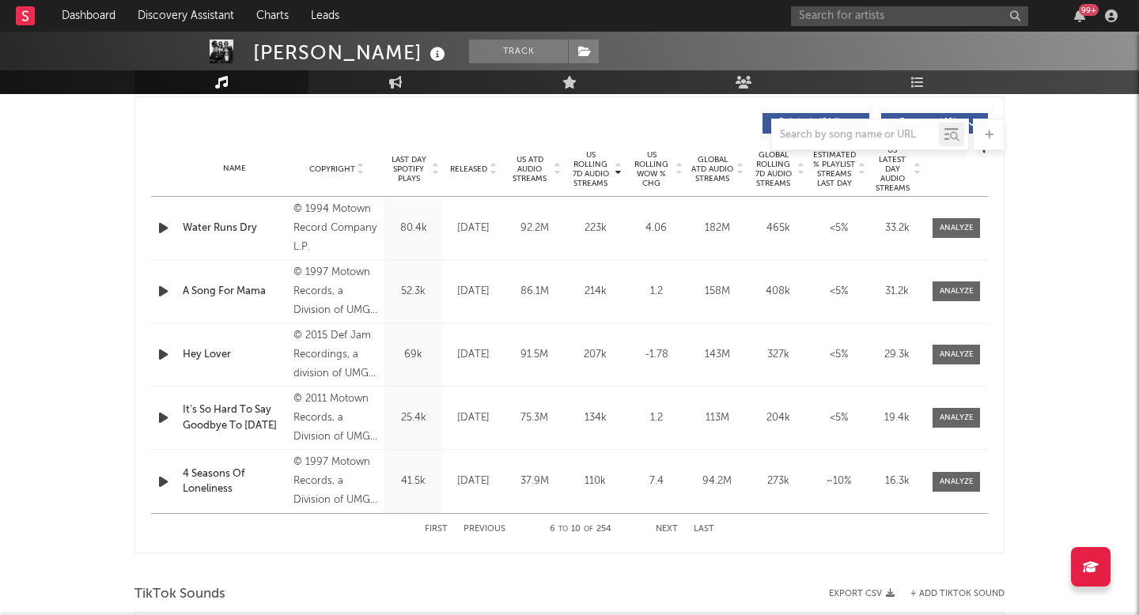
click at [667, 525] on button "Next" at bounding box center [667, 529] width 22 height 9
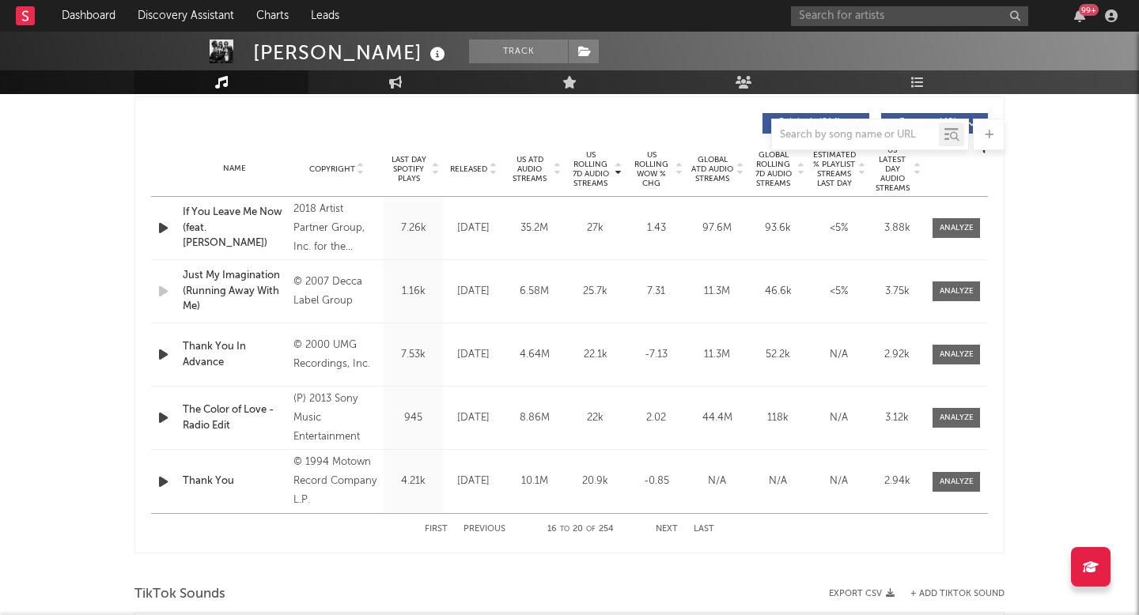
click at [668, 525] on button "Next" at bounding box center [667, 529] width 22 height 9
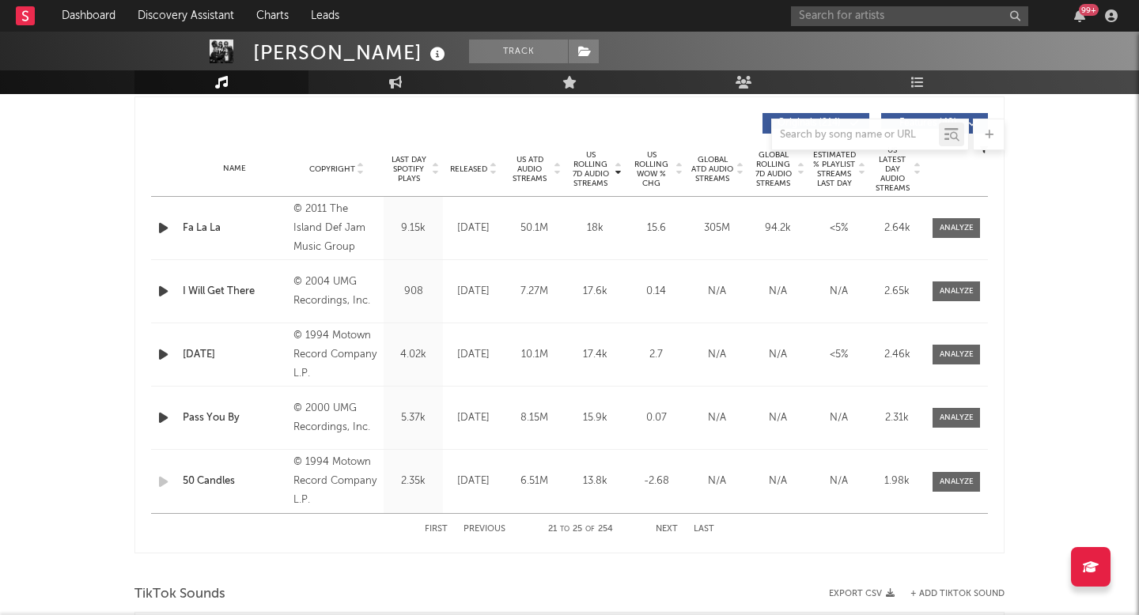
click at [672, 531] on button "Next" at bounding box center [667, 529] width 22 height 9
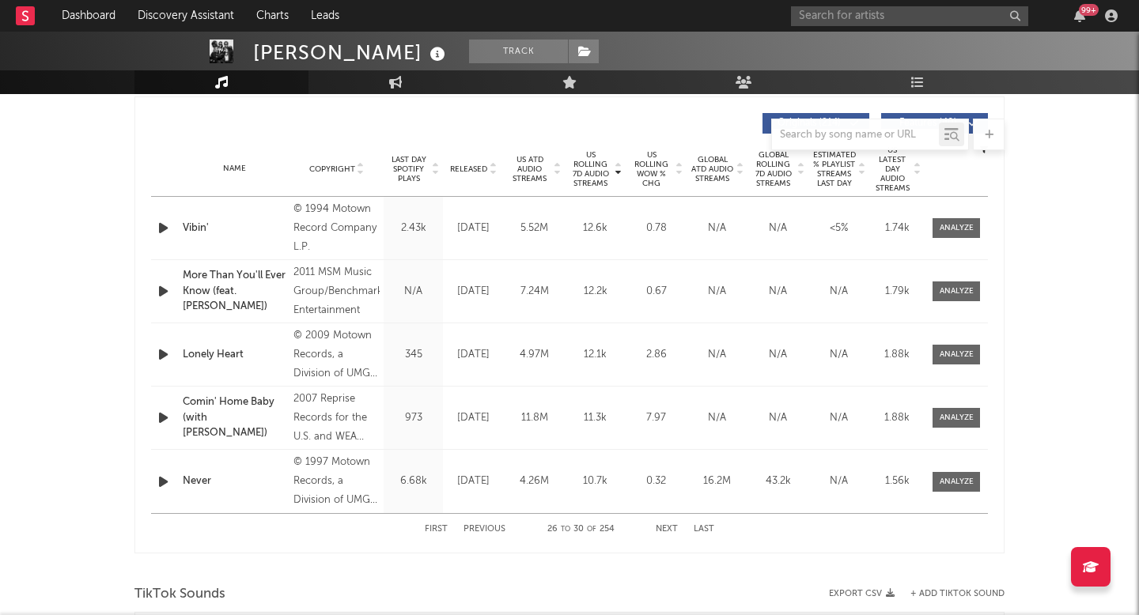
click at [672, 531] on button "Next" at bounding box center [667, 529] width 22 height 9
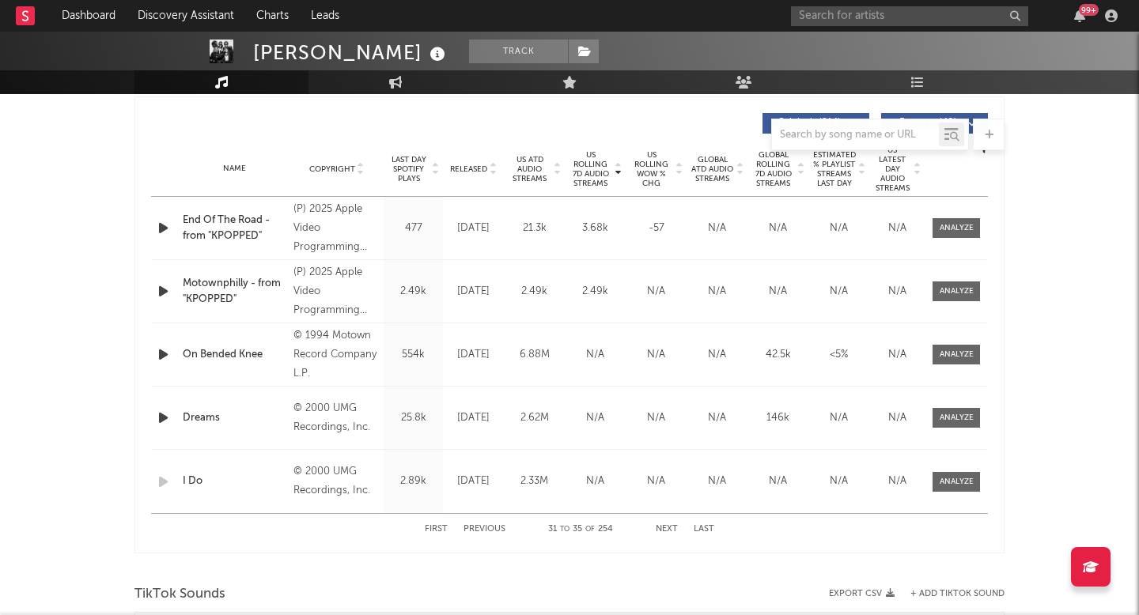
click at [672, 531] on button "Next" at bounding box center [667, 529] width 22 height 9
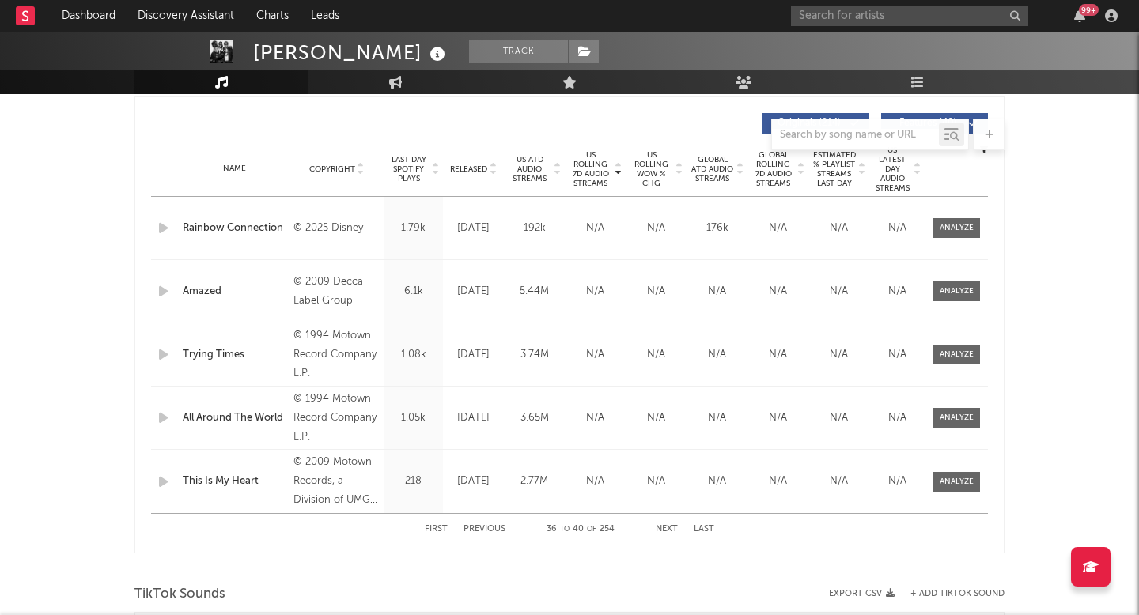
click at [484, 526] on button "Previous" at bounding box center [484, 529] width 42 height 9
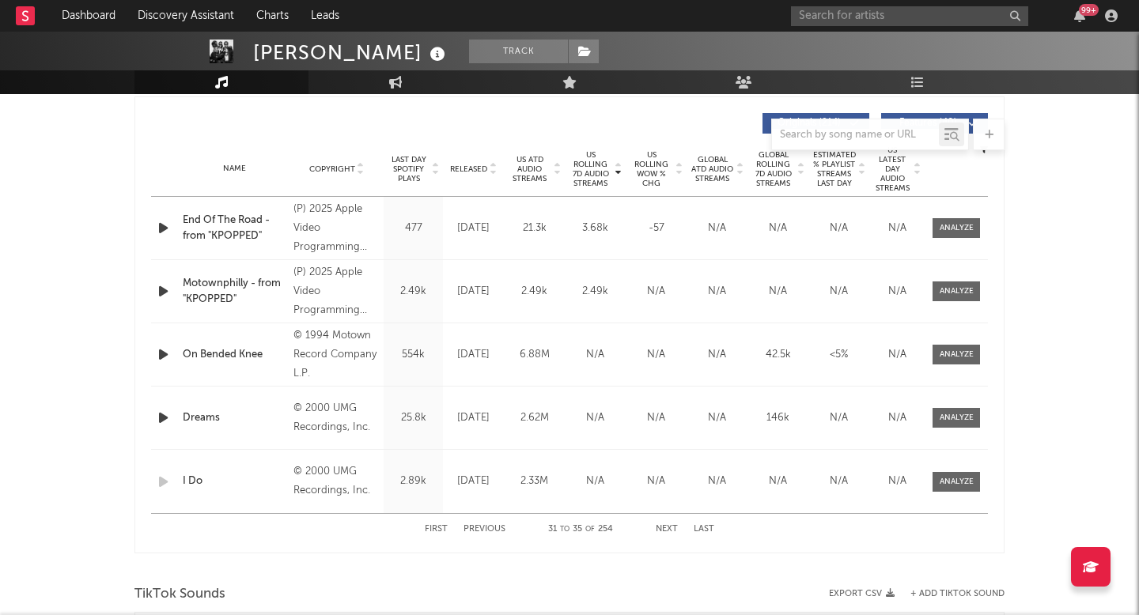
click at [272, 284] on div "Motownphilly - from "KPOPPED"" at bounding box center [234, 291] width 103 height 31
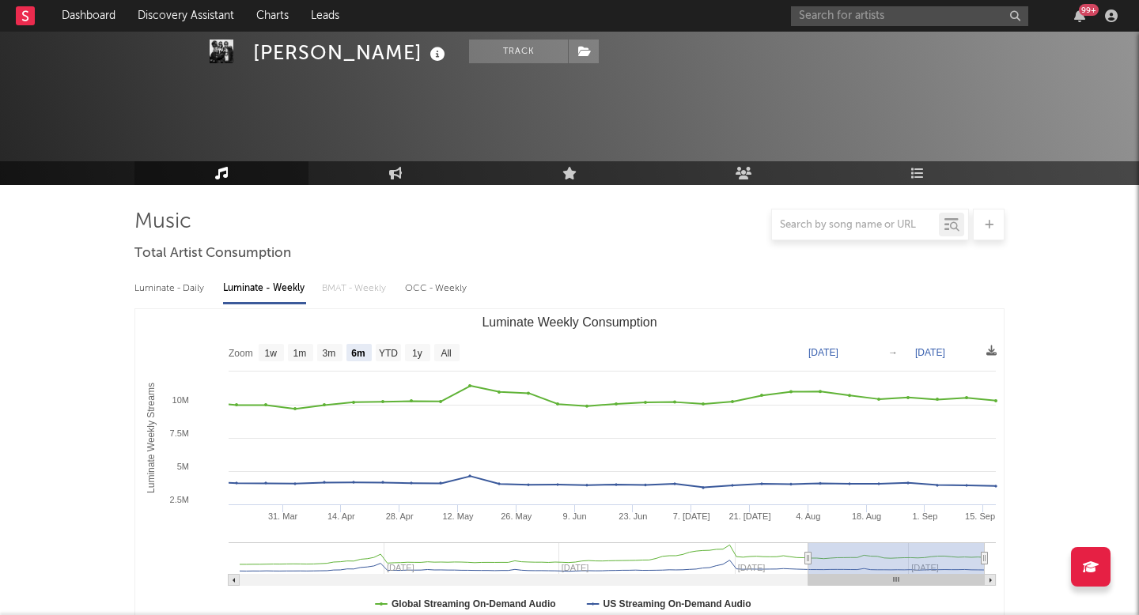
scroll to position [0, 0]
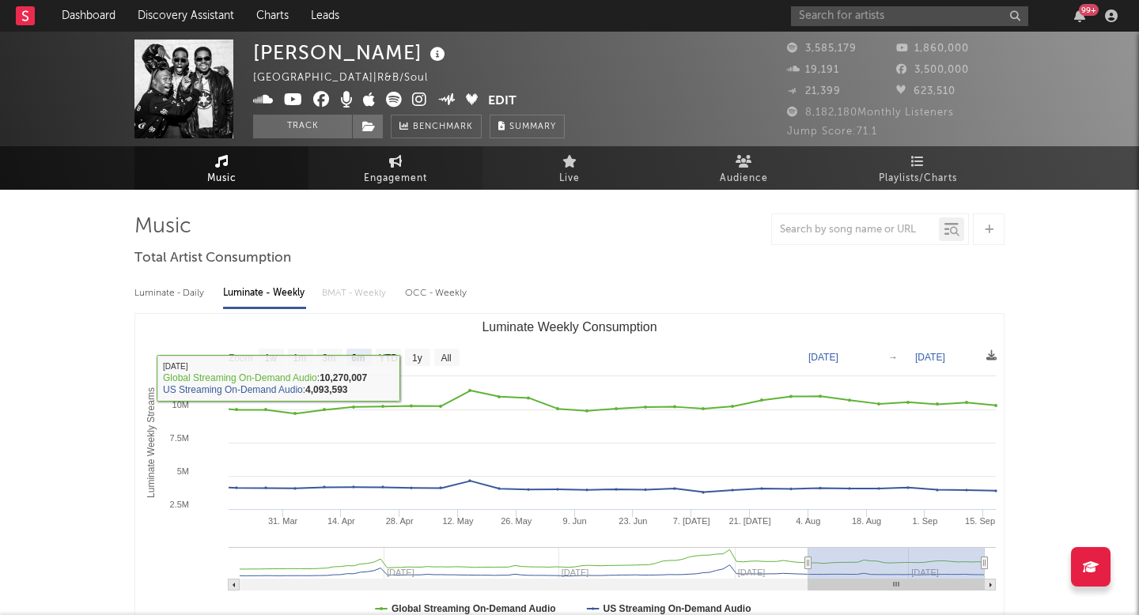
click at [410, 174] on span "Engagement" at bounding box center [395, 178] width 63 height 19
select select "1w"
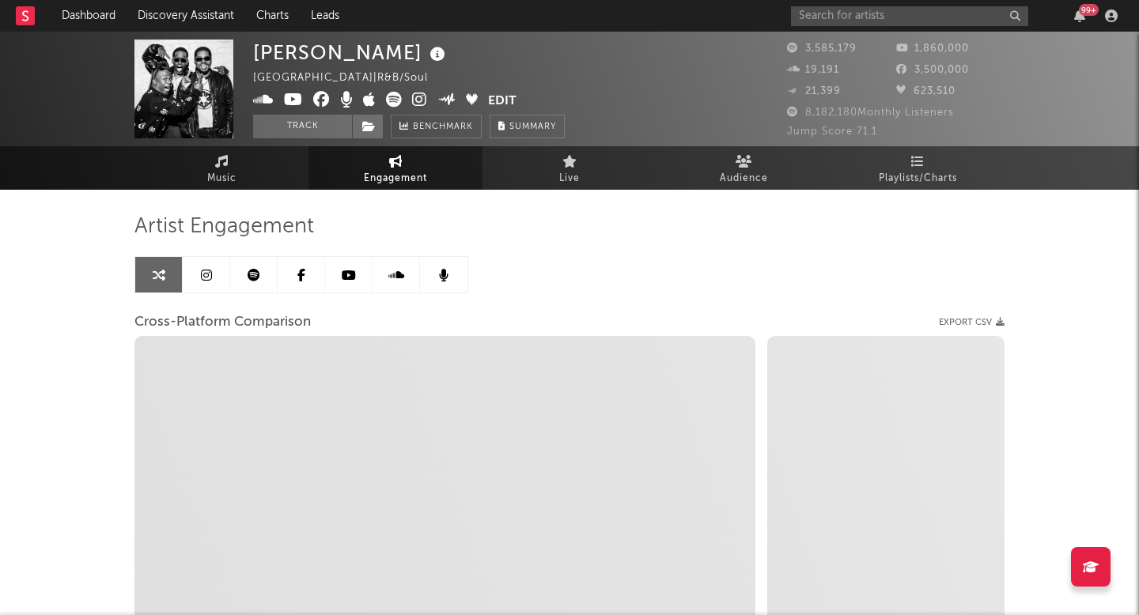
select select "1m"
